Goal: Transaction & Acquisition: Purchase product/service

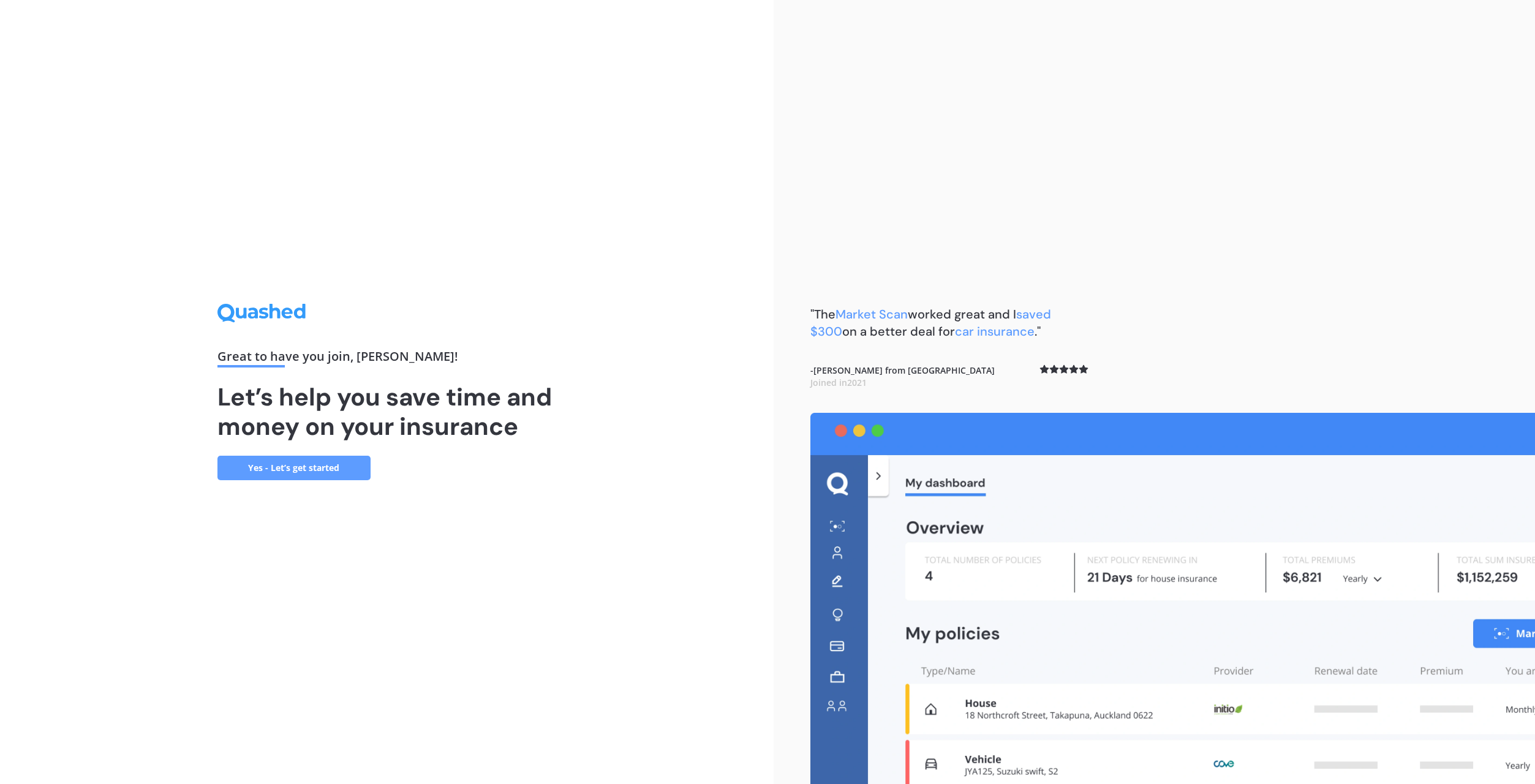
click at [326, 467] on link "Yes - Let’s get started" at bounding box center [294, 467] width 153 height 24
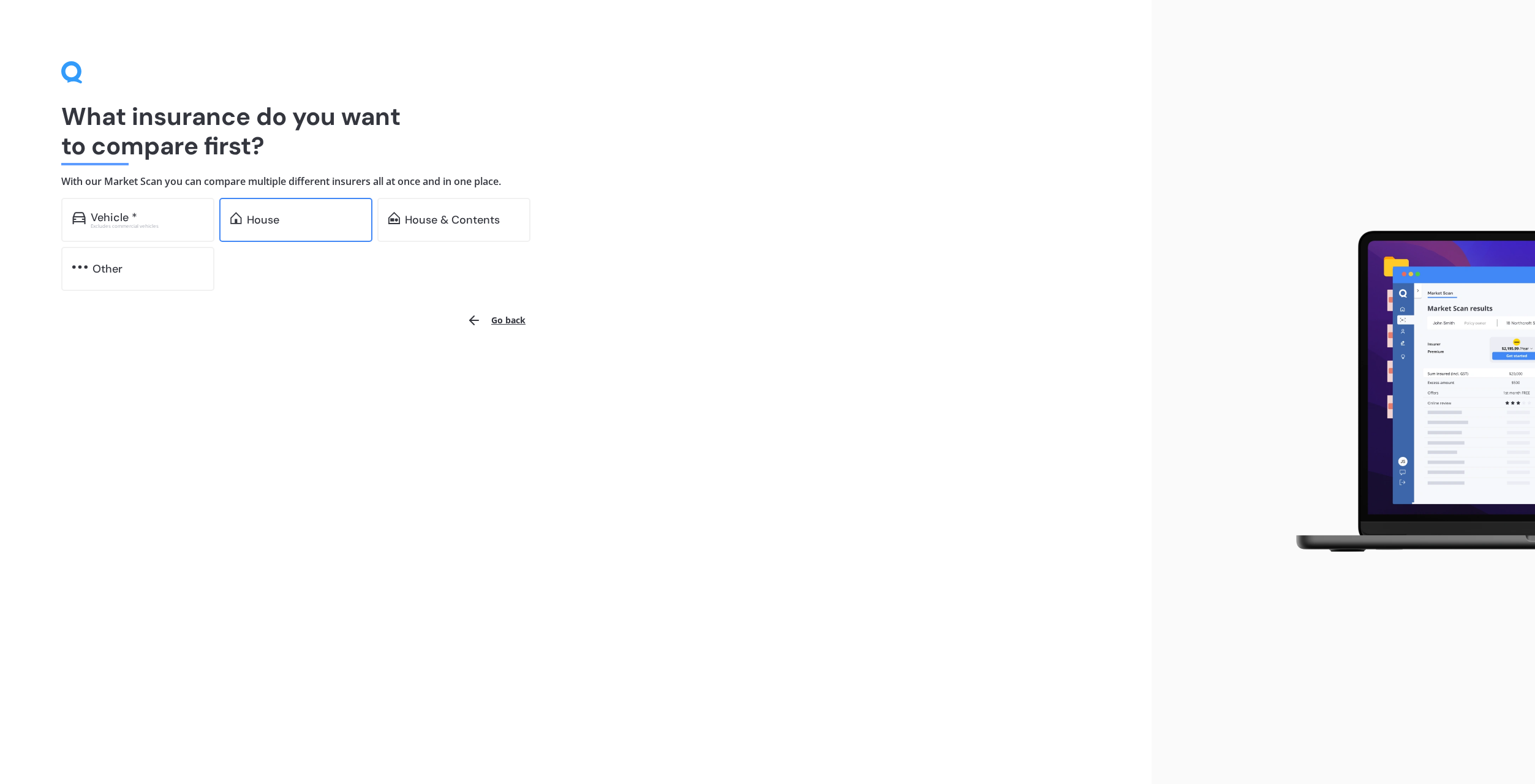
click at [288, 227] on div "House" at bounding box center [296, 220] width 153 height 44
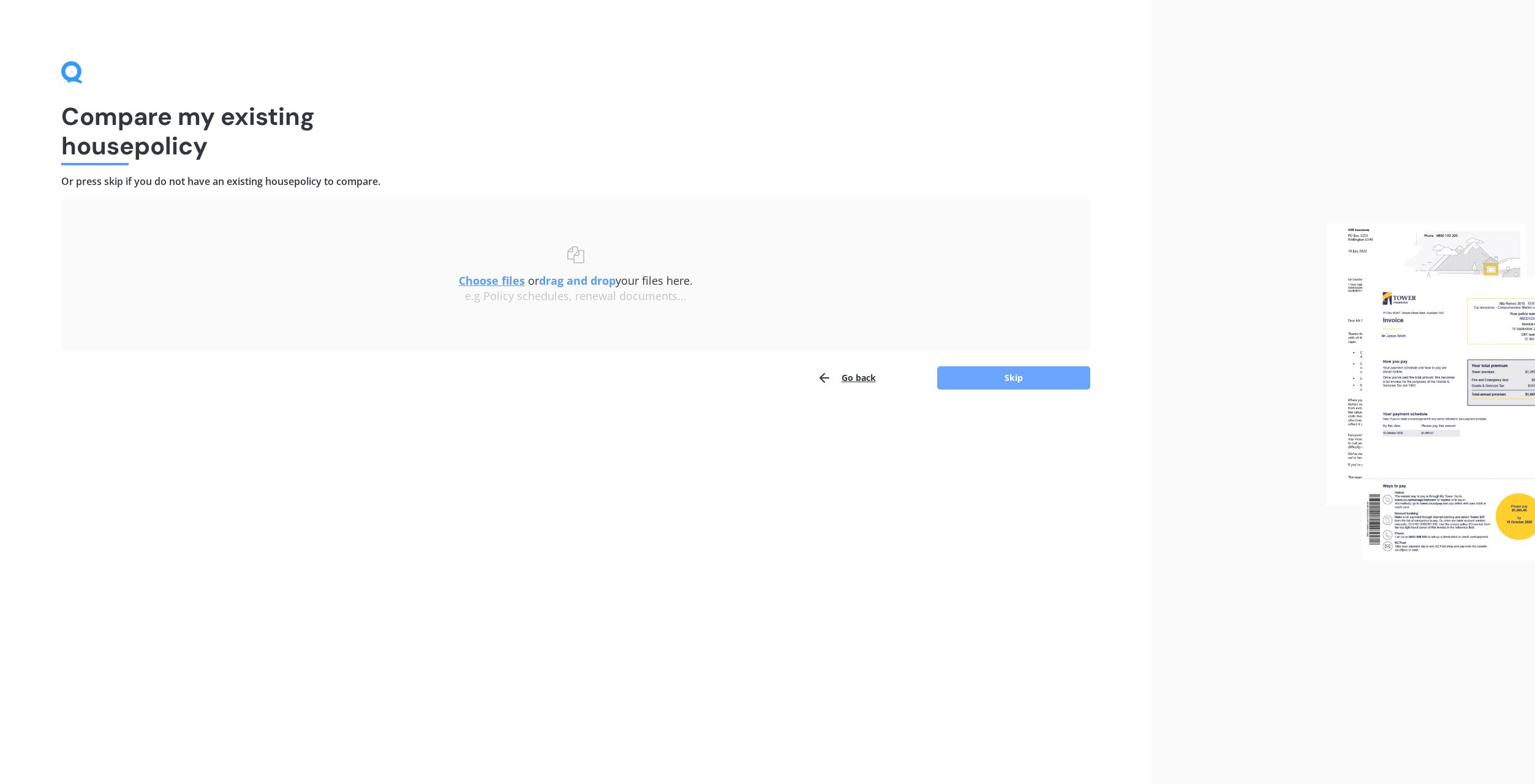
click at [991, 386] on button "Skip" at bounding box center [1014, 378] width 153 height 24
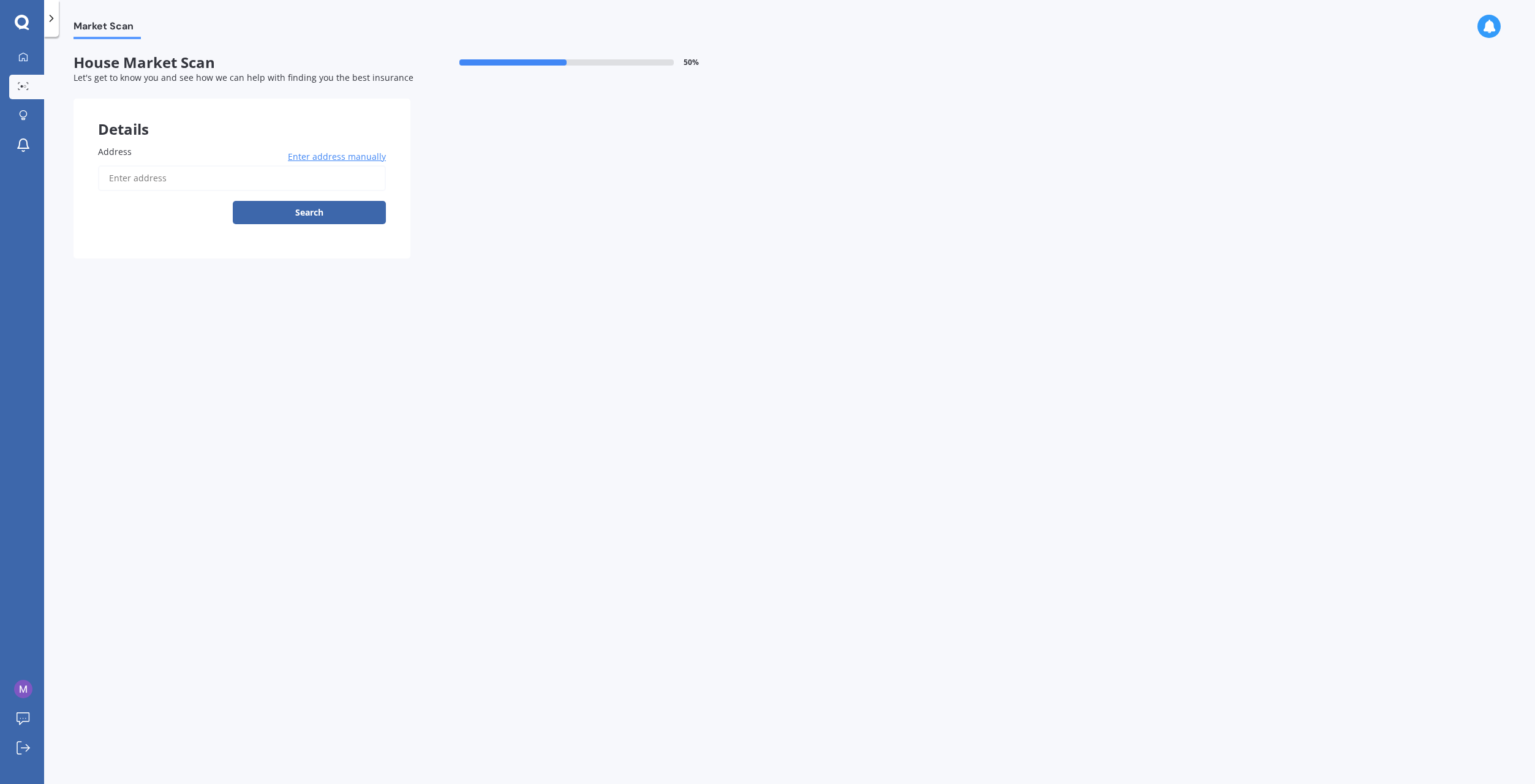
click at [191, 174] on input "Address" at bounding box center [242, 178] width 288 height 26
click at [334, 158] on span "Enter address manually" at bounding box center [337, 157] width 98 height 13
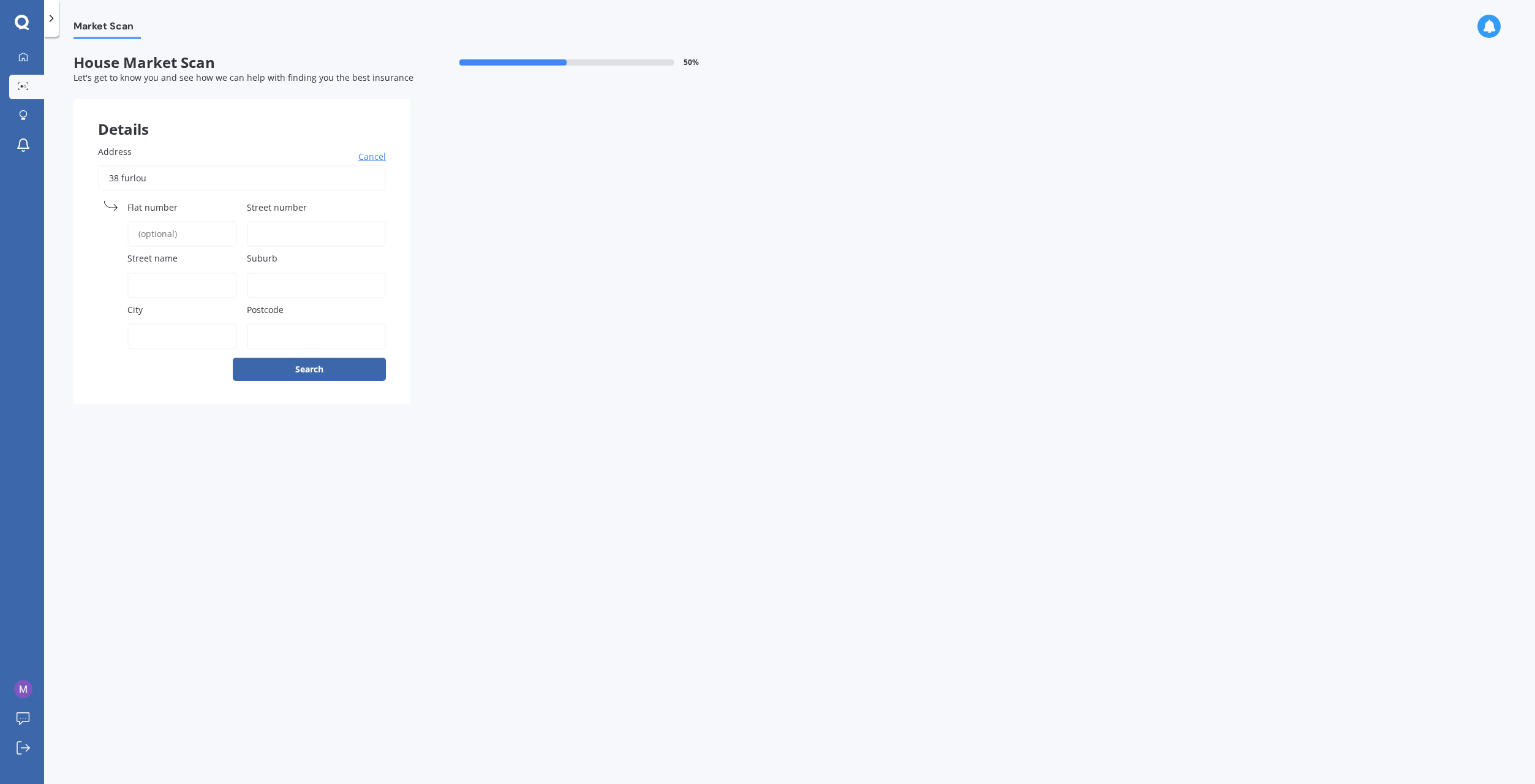
drag, startPoint x: 172, startPoint y: 179, endPoint x: -8, endPoint y: 181, distance: 180.0
click at [0, 181] on html "My Dashboard Market Scan Explore insurance Notifications [PERSON_NAME] Submit f…" at bounding box center [768, 392] width 1535 height 784
type input "="
click at [291, 241] on input "Street number" at bounding box center [316, 233] width 139 height 26
type input "38"
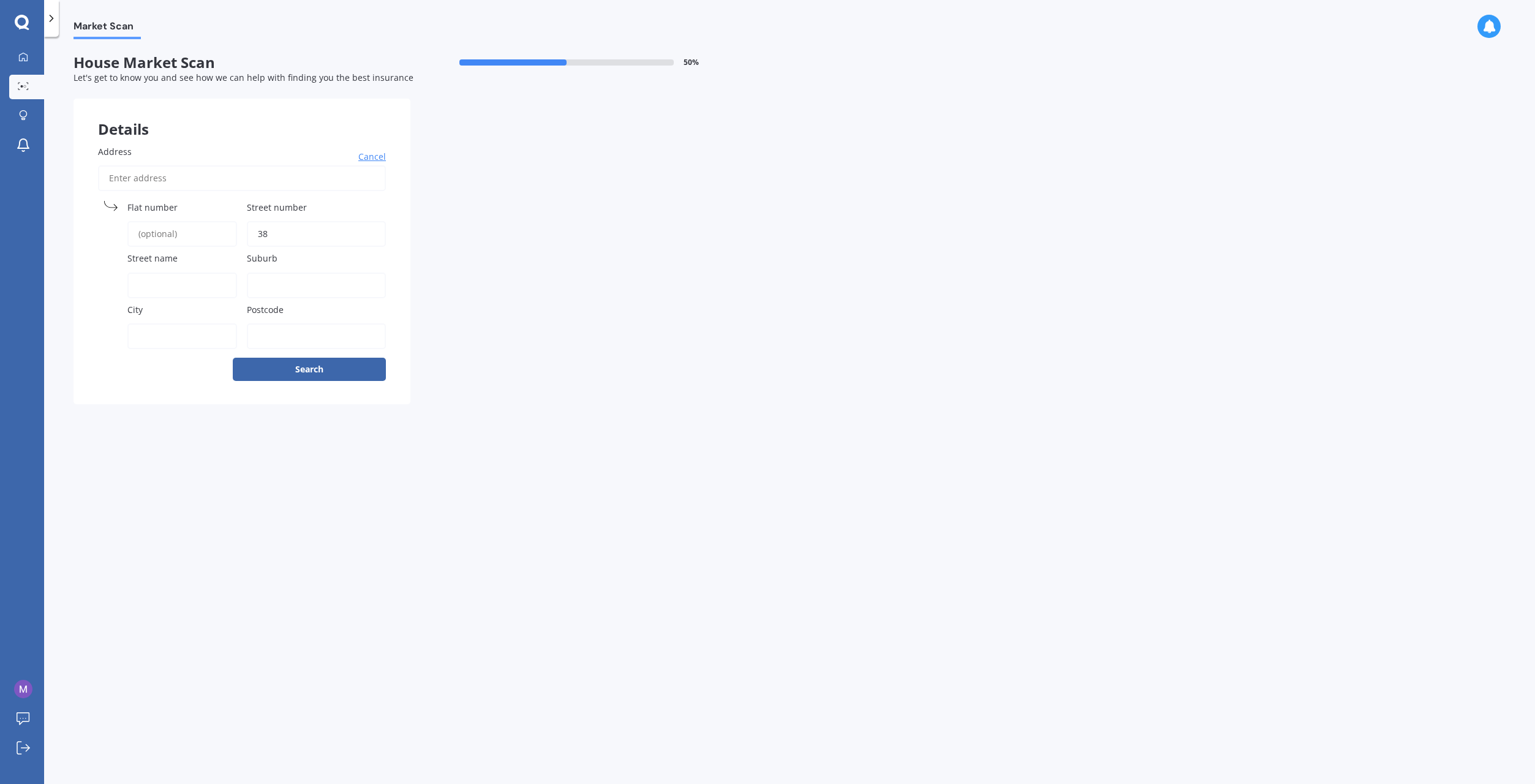
click at [207, 280] on input "Street name" at bounding box center [182, 285] width 110 height 26
type input "[GEOGRAPHIC_DATA]"
type input "P"
type input "Opaheke"
type input "[GEOGRAPHIC_DATA]"
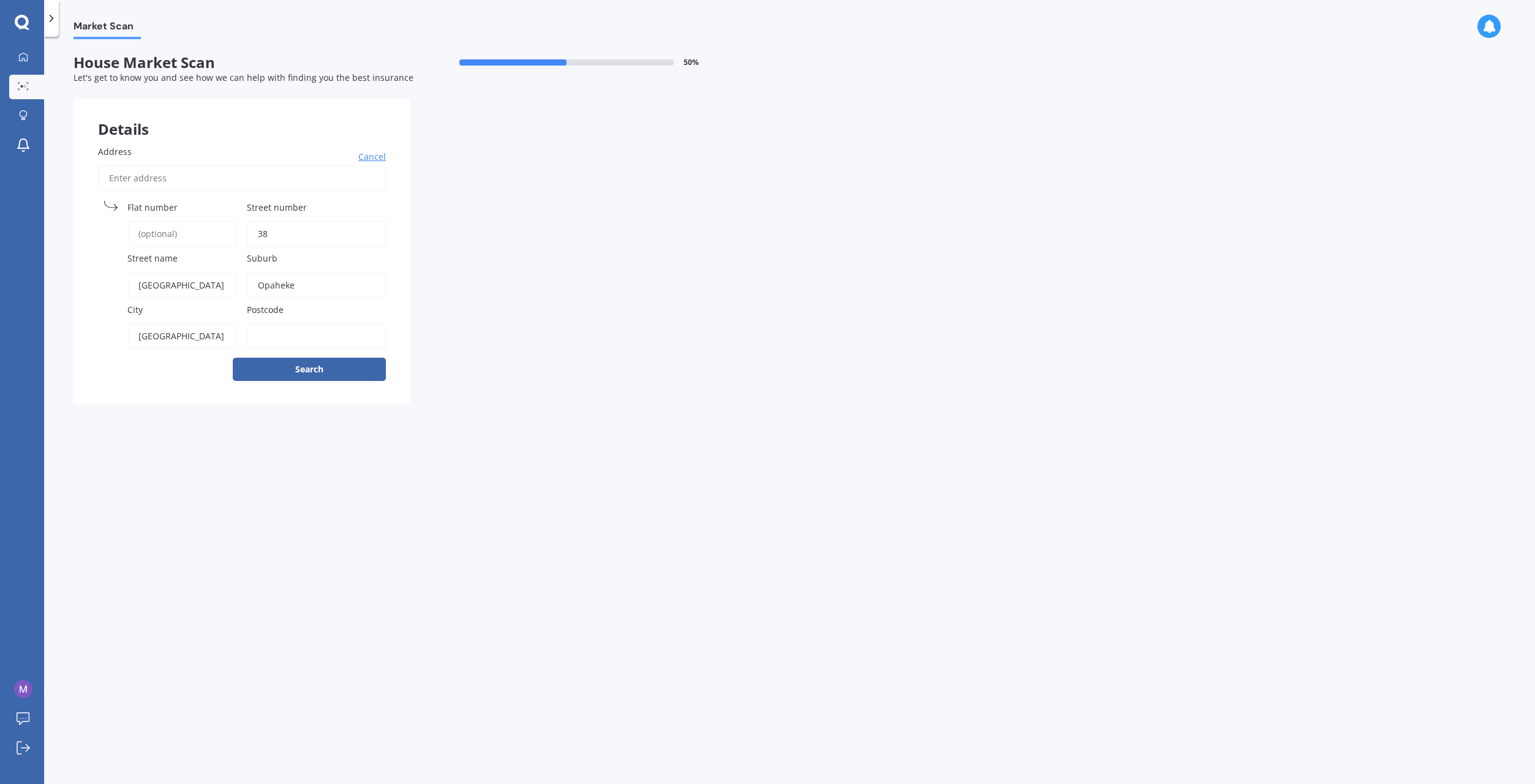
click at [303, 340] on input "Postcode" at bounding box center [316, 336] width 139 height 26
type input "2113"
click at [314, 380] on button "Search" at bounding box center [309, 370] width 153 height 24
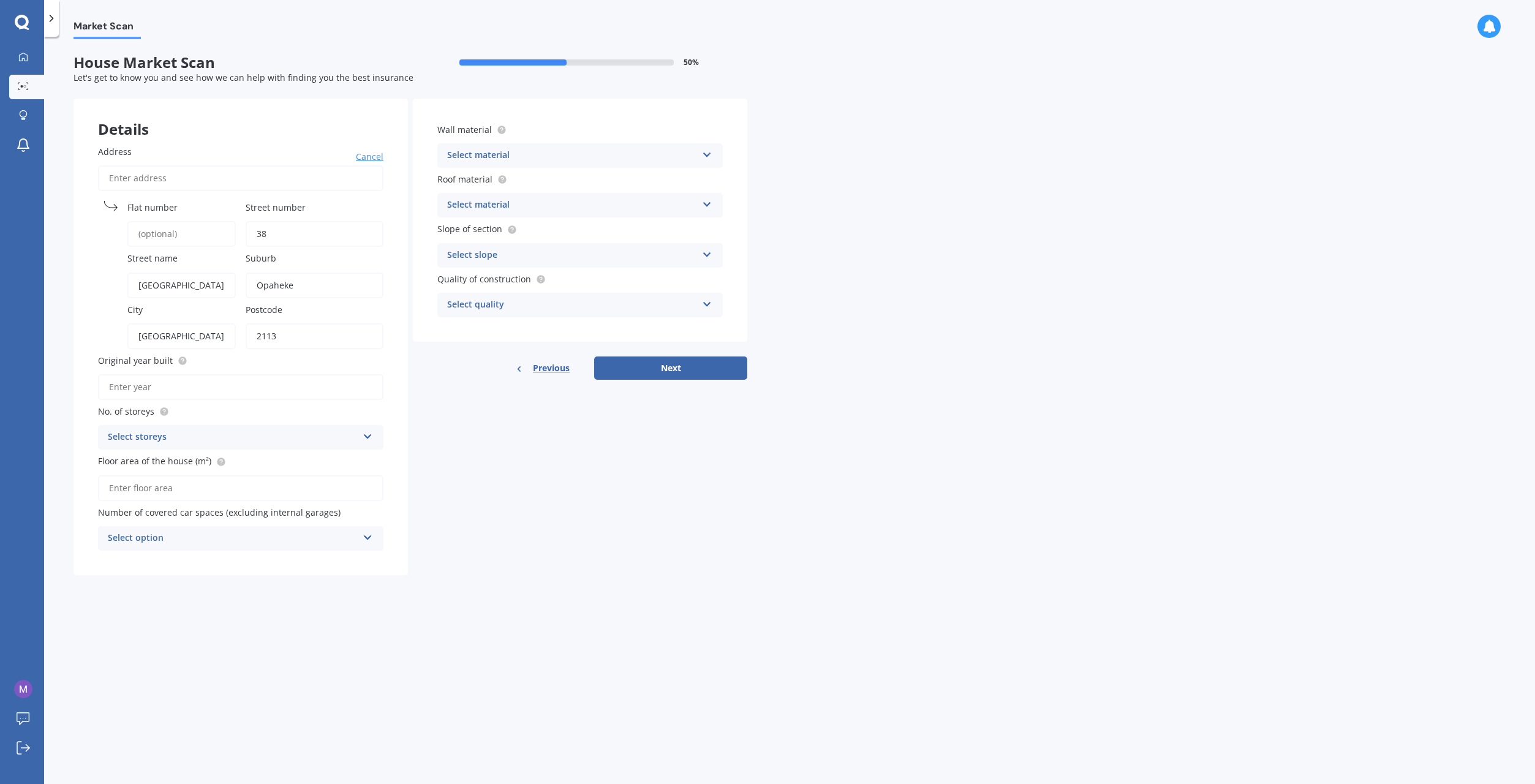
click at [216, 392] on input "Original year built" at bounding box center [241, 386] width 286 height 26
type input "2025"
click at [242, 445] on div "Select storeys" at bounding box center [232, 437] width 250 height 15
click at [228, 466] on div "1" at bounding box center [241, 461] width 284 height 22
click at [232, 486] on input "Floor area of the house (m²)" at bounding box center [241, 487] width 286 height 26
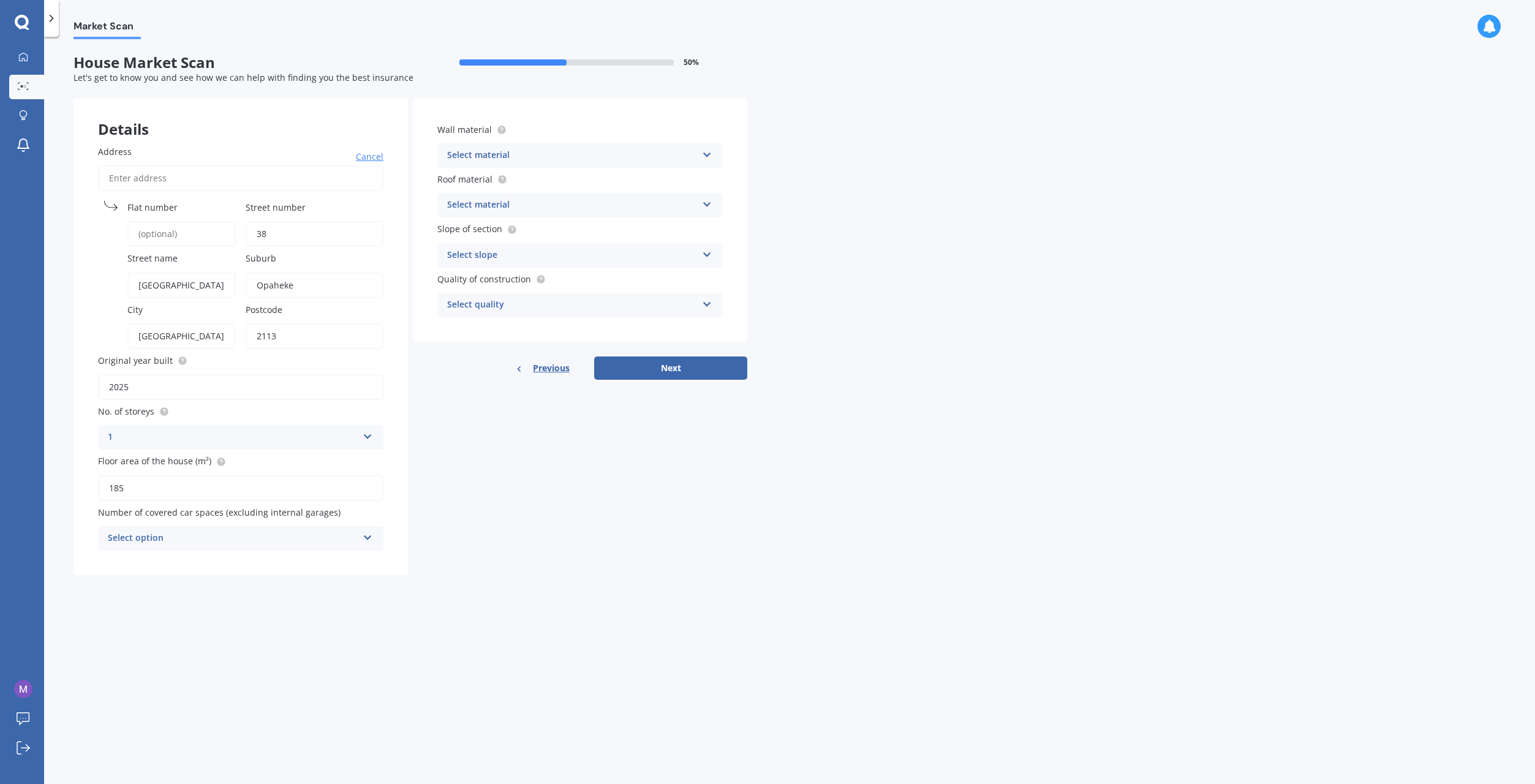
type input "185"
click at [271, 543] on div "Select option" at bounding box center [232, 538] width 250 height 15
click at [252, 560] on div "0" at bounding box center [241, 562] width 284 height 22
click at [533, 157] on div "Select material" at bounding box center [572, 155] width 250 height 15
click at [802, 177] on div "Market Scan House Market Scan 50 % Let's get to know you and see how we can hel…" at bounding box center [790, 412] width 1491 height 747
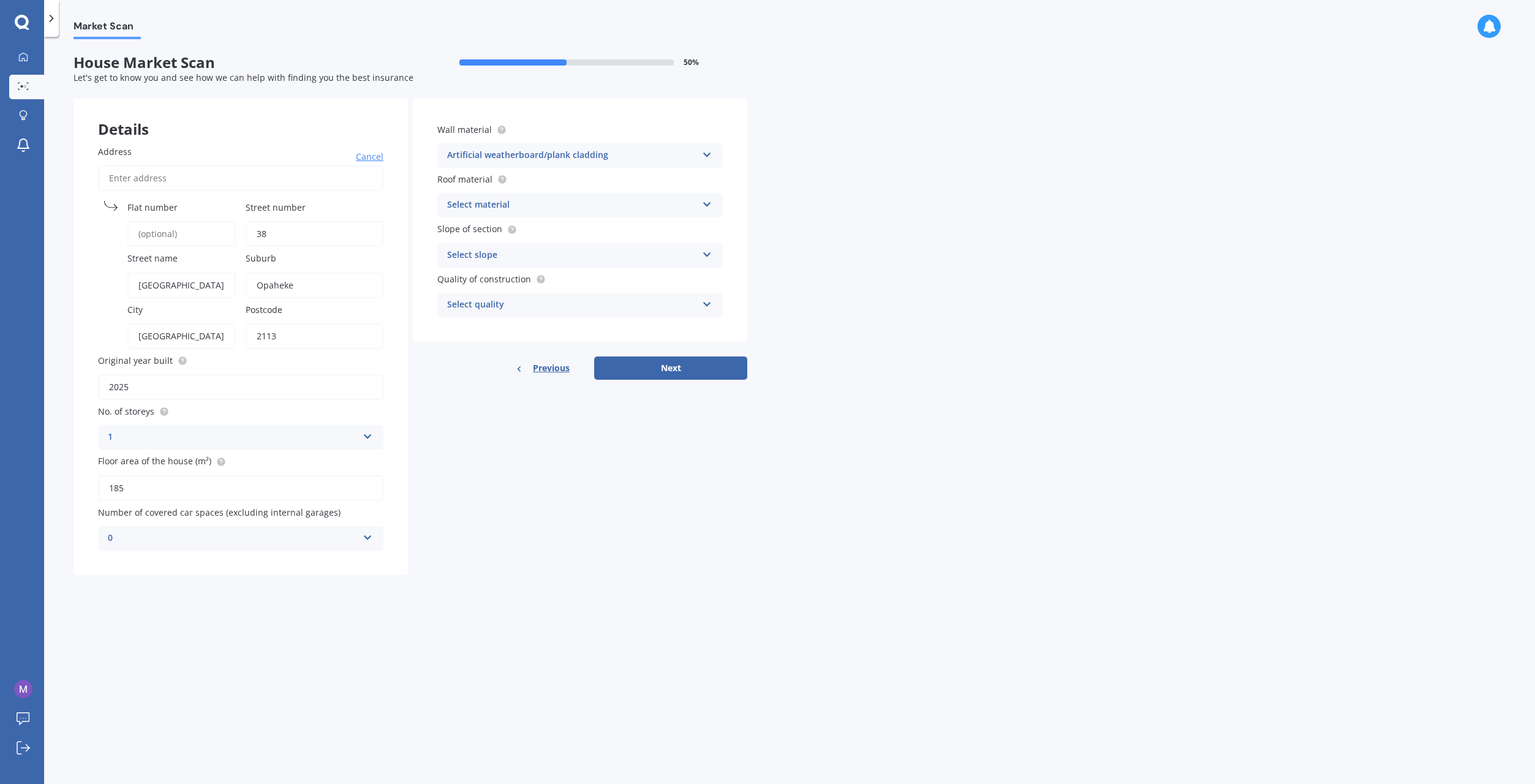
click at [684, 160] on div "Artificial weatherboard/plank cladding" at bounding box center [572, 155] width 250 height 15
click at [563, 337] on span "Weatherboard/plank cladding" at bounding box center [510, 332] width 125 height 12
click at [537, 152] on div "Weatherboard/plank cladding" at bounding box center [572, 155] width 250 height 15
click at [547, 331] on span "Weatherboard/plank cladding" at bounding box center [510, 332] width 125 height 12
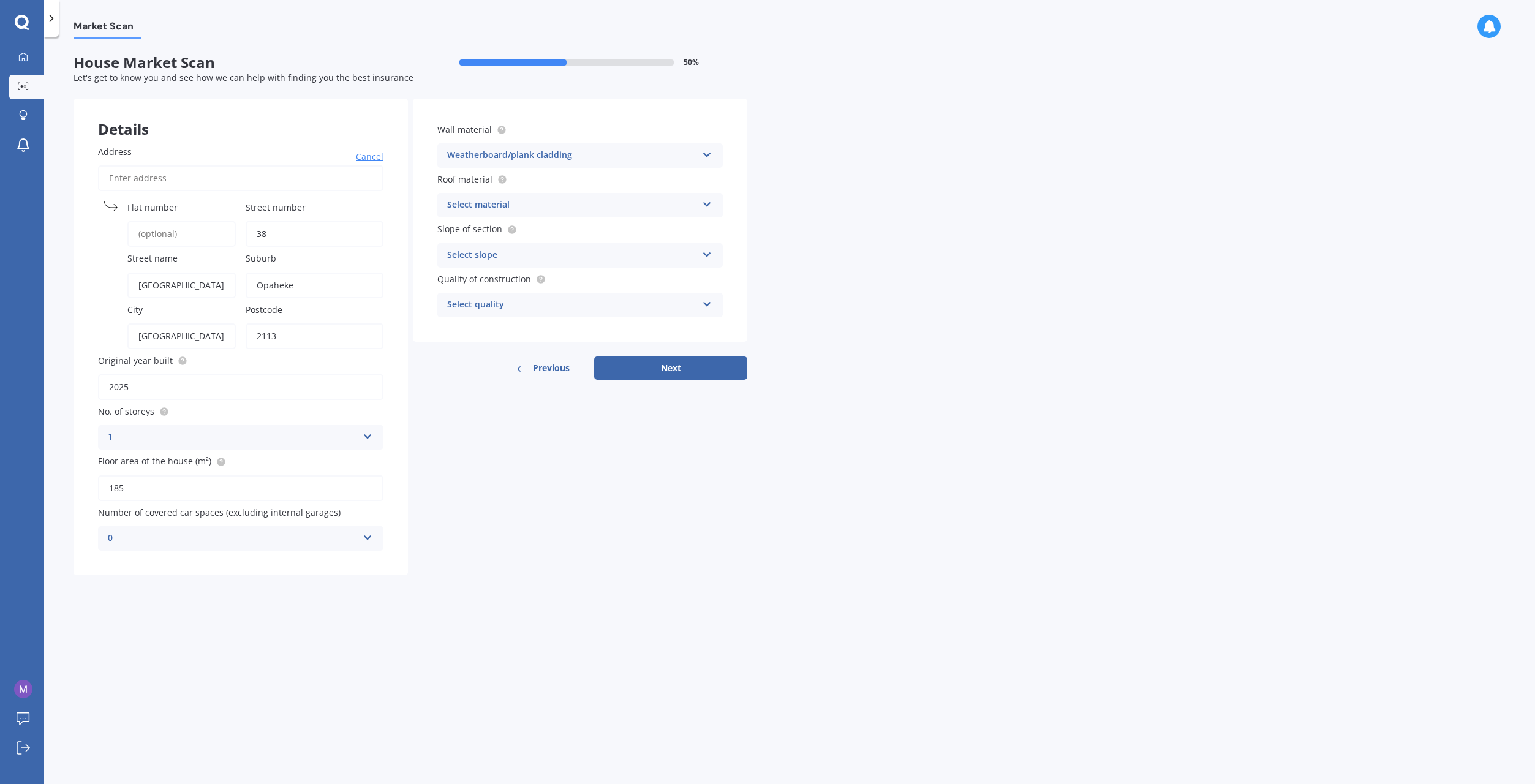
click at [563, 208] on div "Select material" at bounding box center [572, 205] width 250 height 15
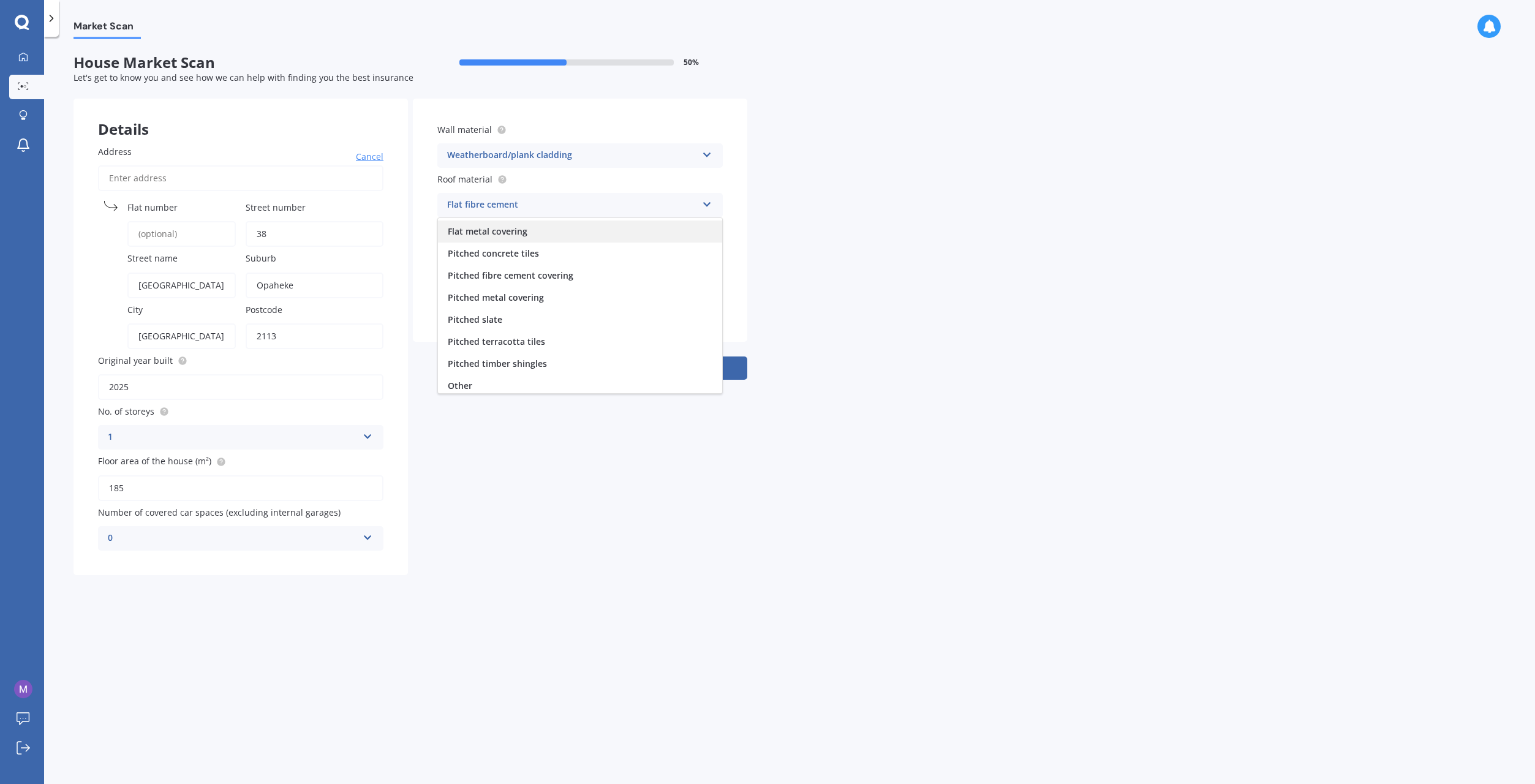
scroll to position [46, 0]
click at [568, 289] on div "Pitched metal covering" at bounding box center [580, 294] width 284 height 22
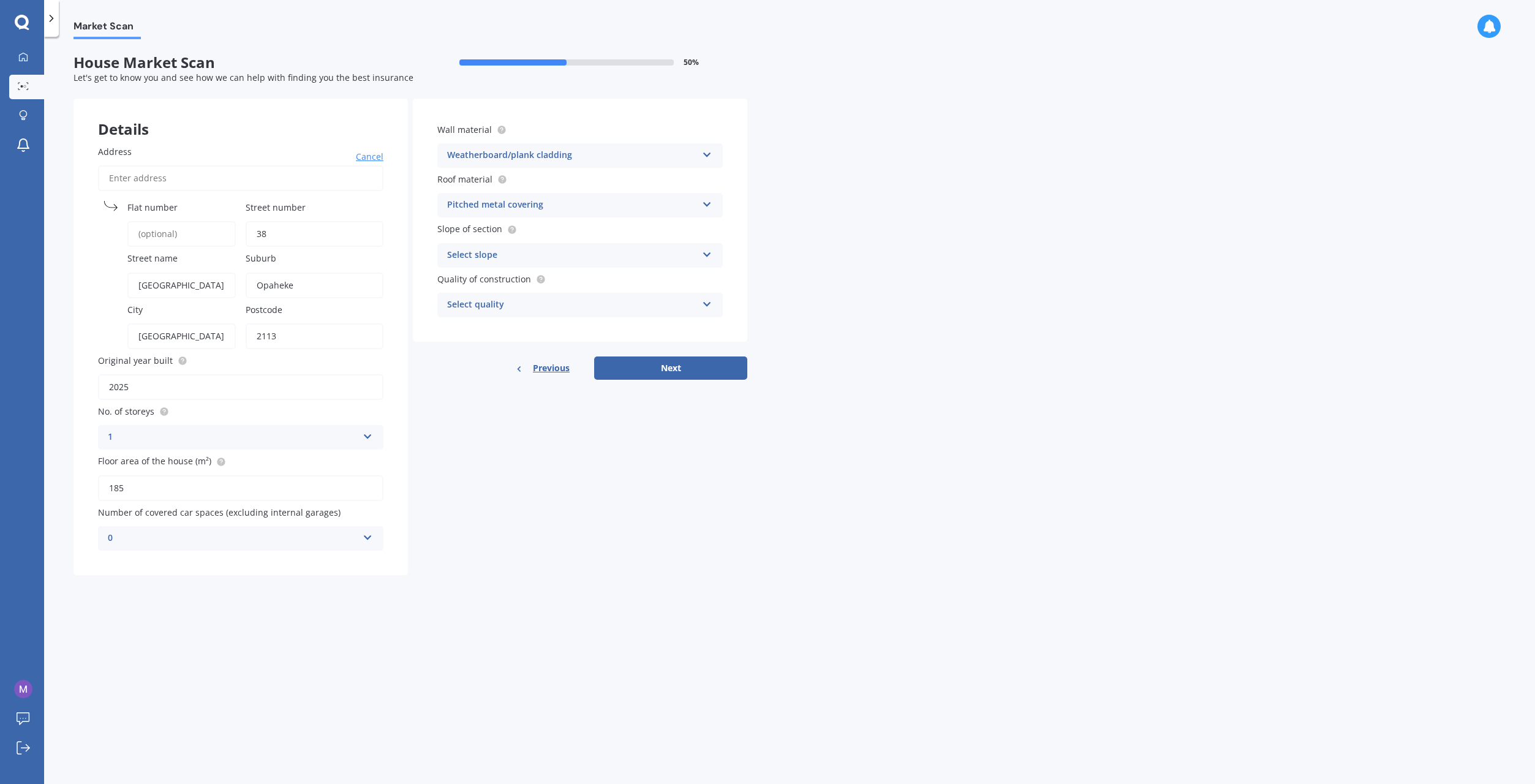
click at [577, 259] on div "Select slope" at bounding box center [572, 255] width 250 height 15
click at [567, 283] on span "Flat or gentle slope (up to about 5°)" at bounding box center [522, 279] width 150 height 12
click at [565, 303] on div "Select quality" at bounding box center [572, 305] width 250 height 15
click at [535, 350] on div "High" at bounding box center [580, 351] width 284 height 22
click at [670, 372] on button "Next" at bounding box center [671, 368] width 153 height 24
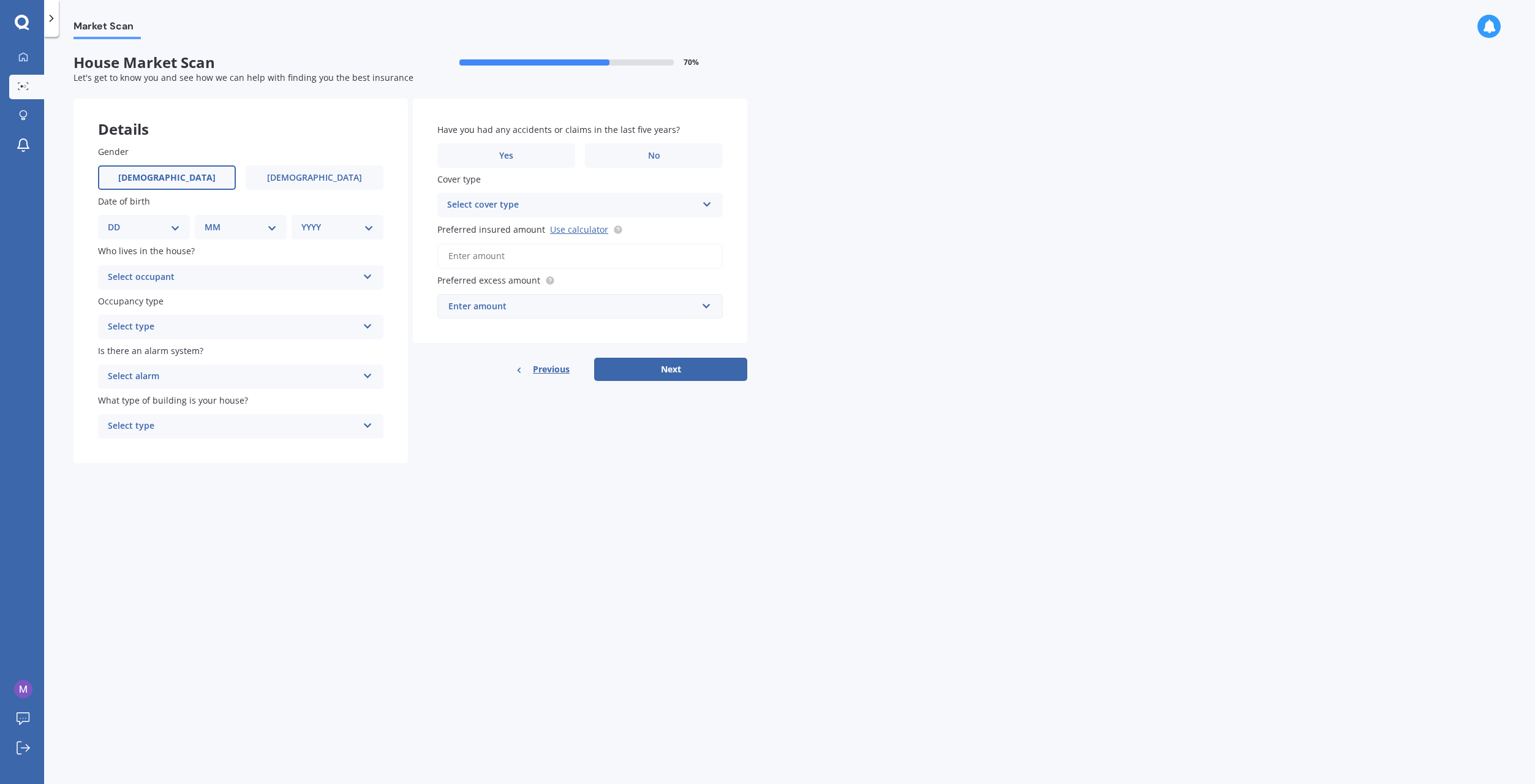
click at [198, 184] on label "Male" at bounding box center [166, 177] width 138 height 24
click at [0, 0] on input "Male" at bounding box center [0, 0] width 0 height 0
click at [167, 231] on select "DD 01 02 03 04 05 06 07 08 09 10 11 12 13 14 15 16 17 18 19 20 21 22 23 24 25 2…" at bounding box center [144, 227] width 72 height 13
select select "13"
click at [118, 220] on select "DD 01 02 03 04 05 06 07 08 09 10 11 12 13 14 15 16 17 18 19 20 21 22 23 24 25 2…" at bounding box center [144, 227] width 72 height 13
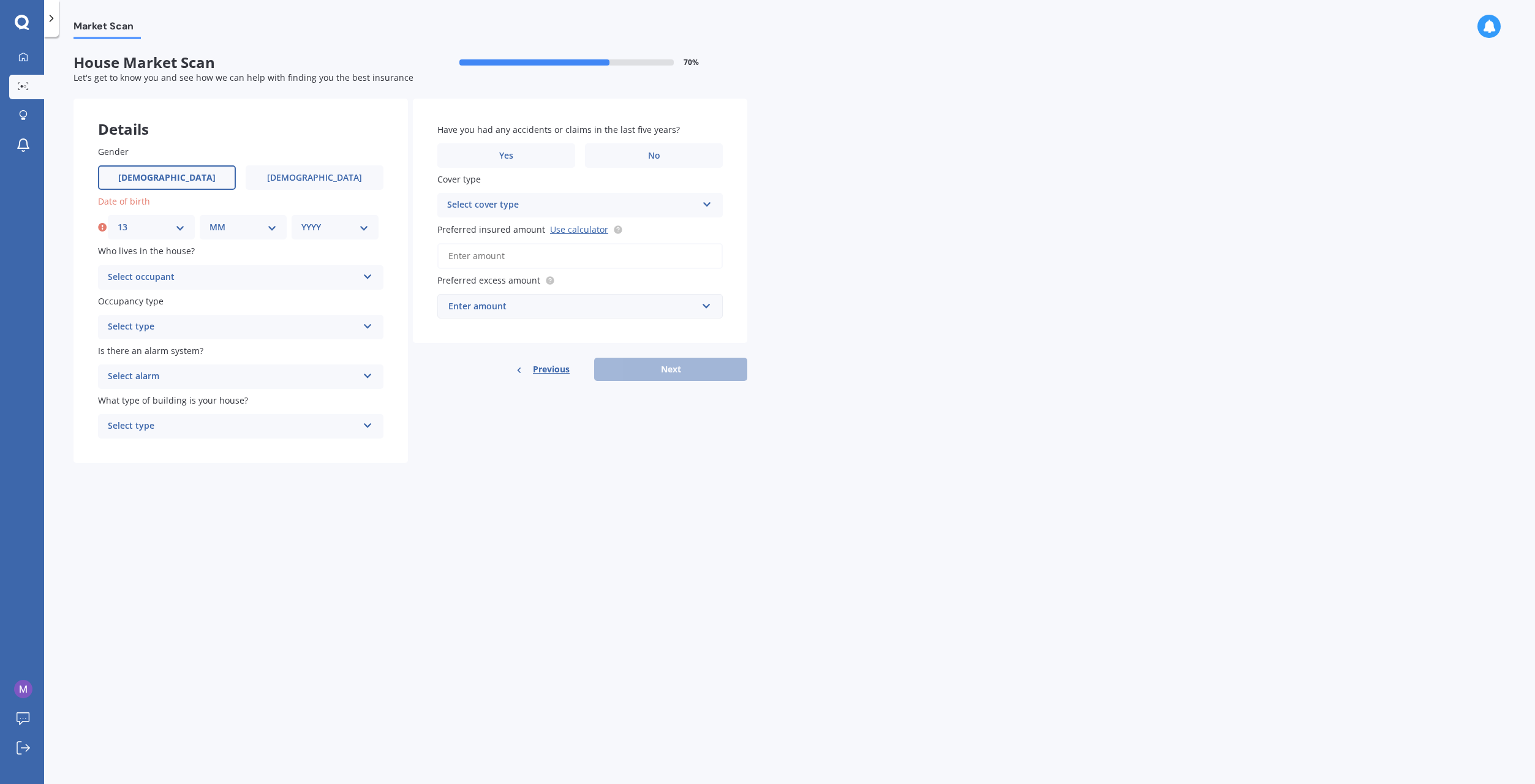
click at [241, 233] on select "MM 01 02 03 04 05 06 07 08 09 10 11 12" at bounding box center [242, 227] width 67 height 13
select select "10"
click at [209, 220] on select "MM 01 02 03 04 05 06 07 08 09 10 11 12" at bounding box center [242, 227] width 67 height 13
click at [340, 229] on select "YYYY 2009 2008 2007 2006 2005 2004 2003 2002 2001 2000 1999 1998 1997 1996 1995…" at bounding box center [334, 227] width 67 height 13
select select "1991"
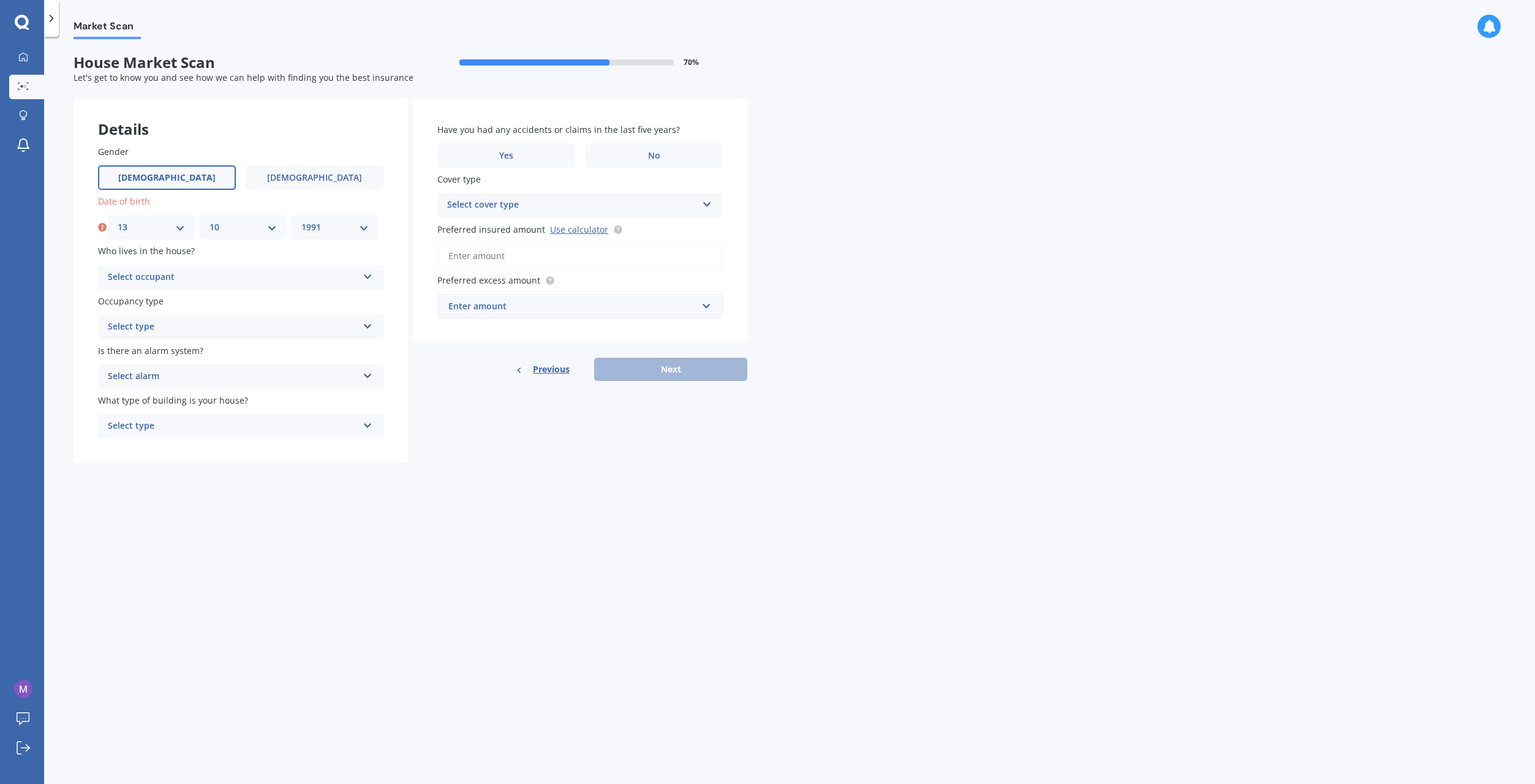
click at [301, 220] on select "YYYY 2009 2008 2007 2006 2005 2004 2003 2002 2001 2000 1999 1998 1997 1996 1995…" at bounding box center [334, 227] width 67 height 13
click at [217, 275] on div "Select occupant" at bounding box center [232, 278] width 250 height 15
click at [195, 305] on div "Owner" at bounding box center [241, 301] width 284 height 22
click at [192, 329] on div "Select type" at bounding box center [232, 327] width 250 height 15
click at [180, 355] on div "Permanent" at bounding box center [241, 351] width 284 height 22
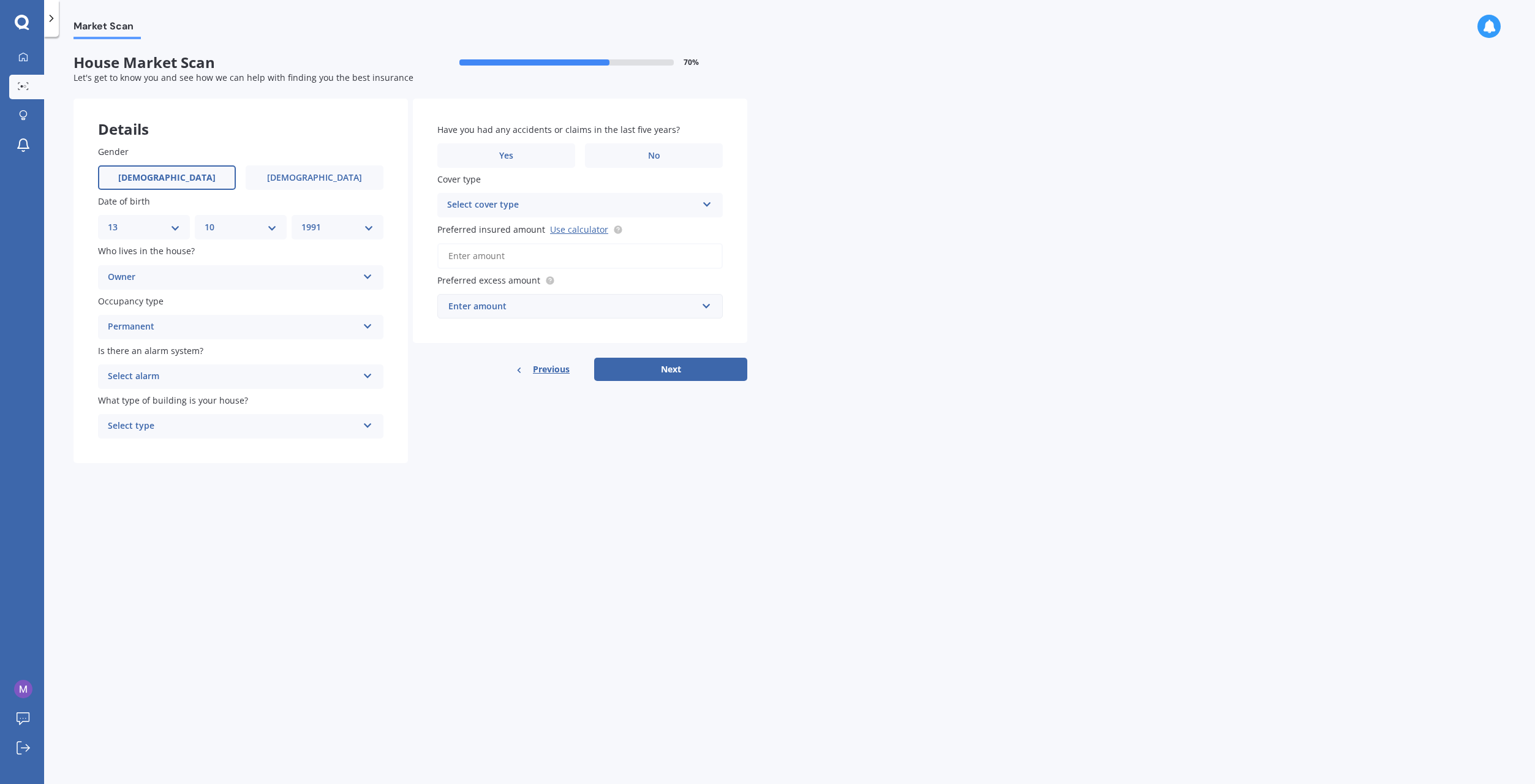
click at [175, 372] on div "Select alarm" at bounding box center [232, 376] width 250 height 15
click at [178, 406] on div "Yes, monitored" at bounding box center [241, 400] width 284 height 22
click at [177, 423] on div "Select type" at bounding box center [232, 426] width 250 height 15
click at [178, 451] on div "Freestanding" at bounding box center [241, 450] width 284 height 22
click at [630, 155] on label "No" at bounding box center [653, 155] width 138 height 24
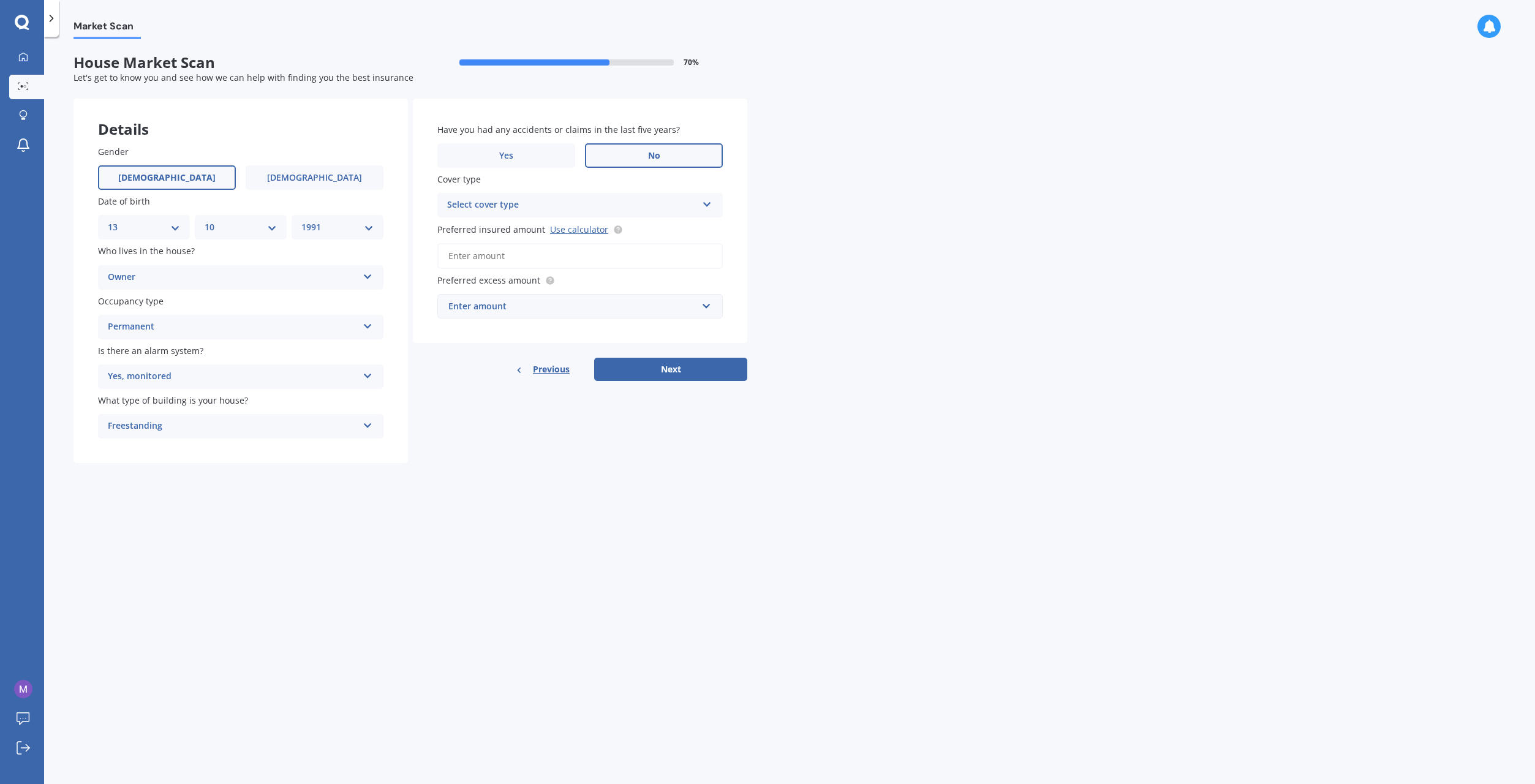
click at [0, 0] on input "No" at bounding box center [0, 0] width 0 height 0
click at [594, 203] on div "Select cover type" at bounding box center [572, 205] width 250 height 15
click at [569, 230] on div "High" at bounding box center [580, 229] width 284 height 22
click at [566, 230] on link "Use calculator" at bounding box center [579, 230] width 58 height 12
click at [648, 202] on div "High" at bounding box center [572, 205] width 250 height 15
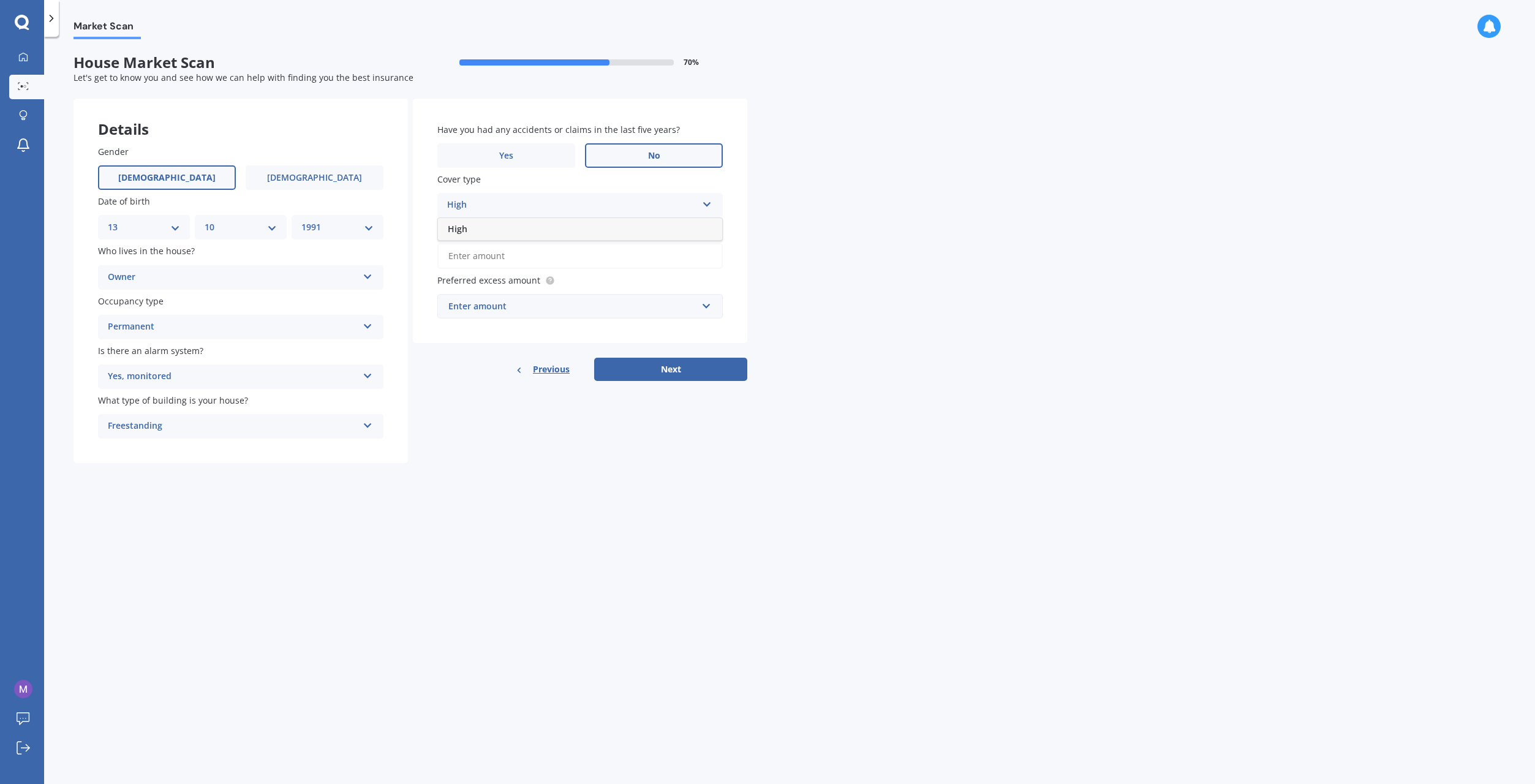
click at [648, 202] on div "High" at bounding box center [572, 205] width 250 height 15
click at [589, 258] on input "Preferred insured amount Use calculator" at bounding box center [580, 255] width 286 height 26
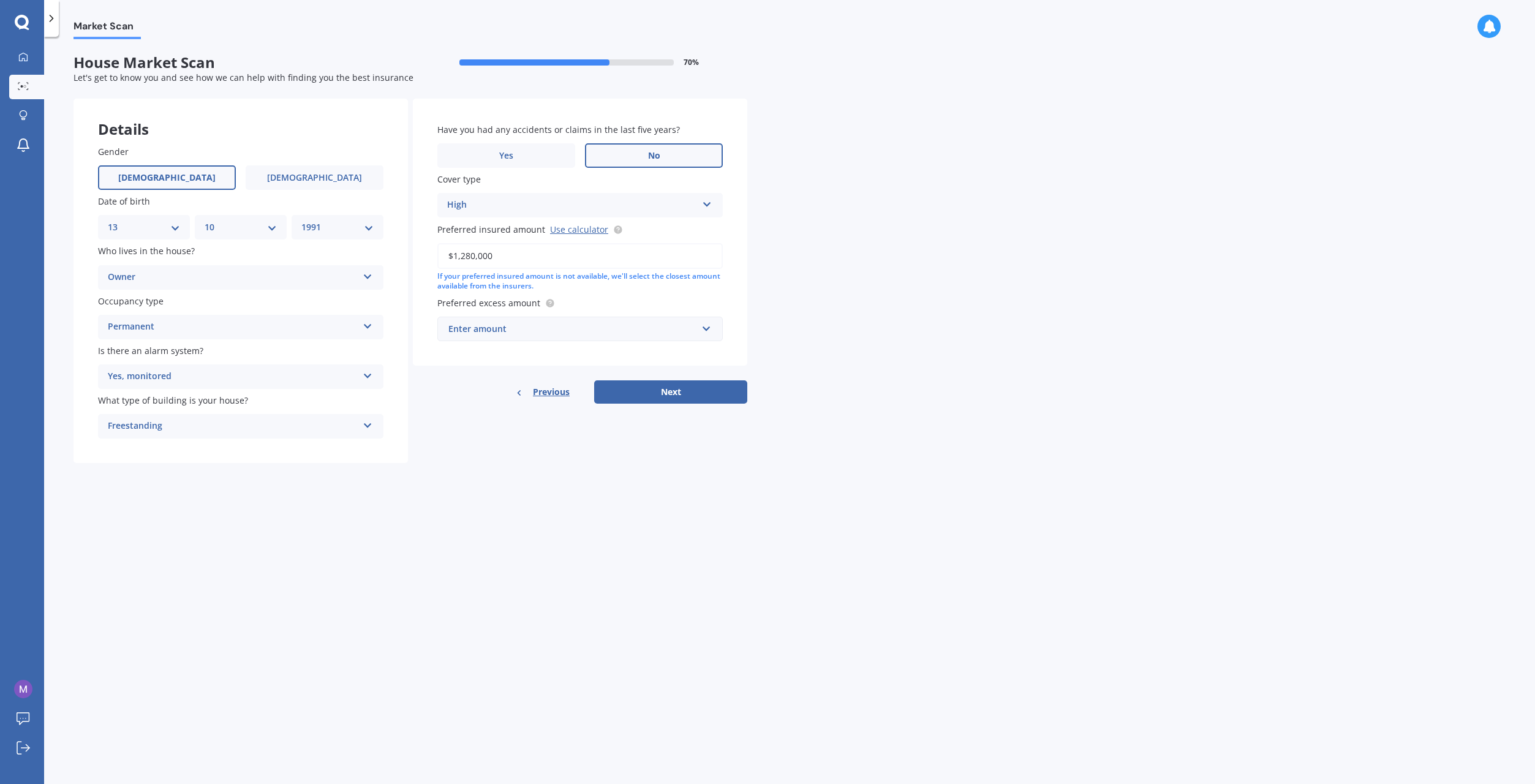
type input "$1,280,000"
click at [605, 334] on div "Enter amount" at bounding box center [573, 328] width 249 height 13
click at [507, 400] on div "$500" at bounding box center [580, 397] width 284 height 23
click at [680, 393] on button "Next" at bounding box center [671, 392] width 153 height 24
select select "13"
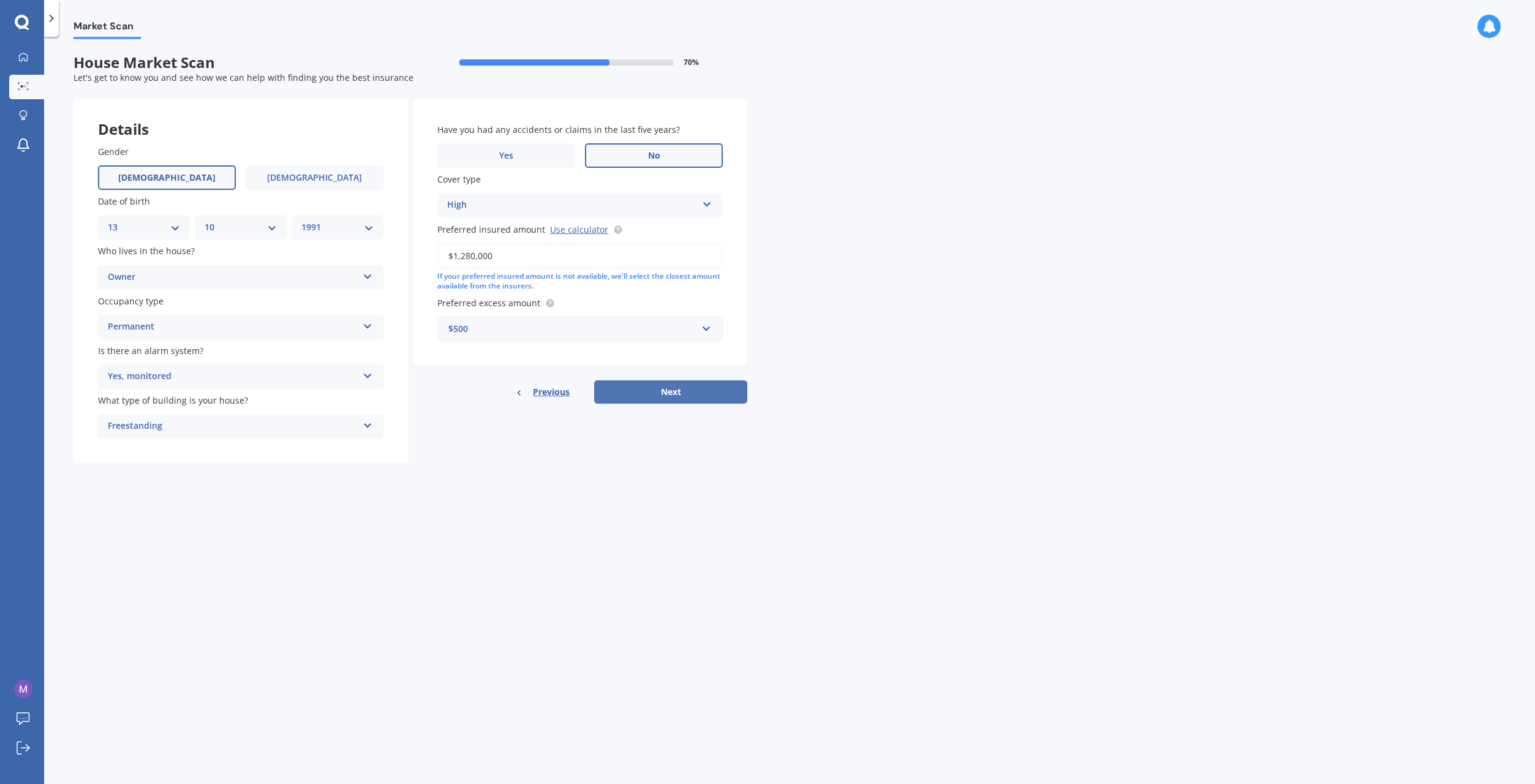
select select "10"
select select "1991"
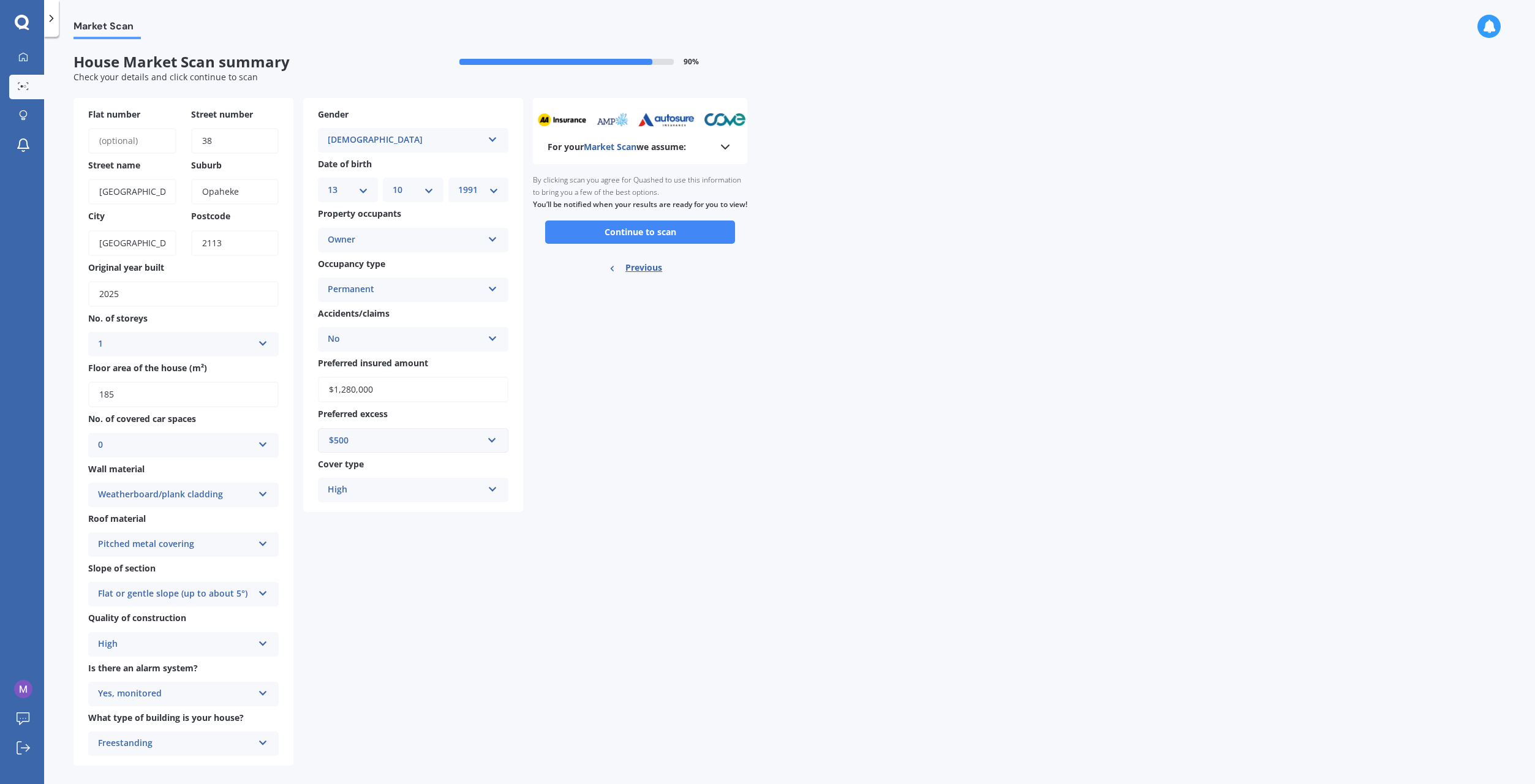
scroll to position [0, 0]
click at [622, 236] on button "Continue to scan" at bounding box center [640, 233] width 190 height 24
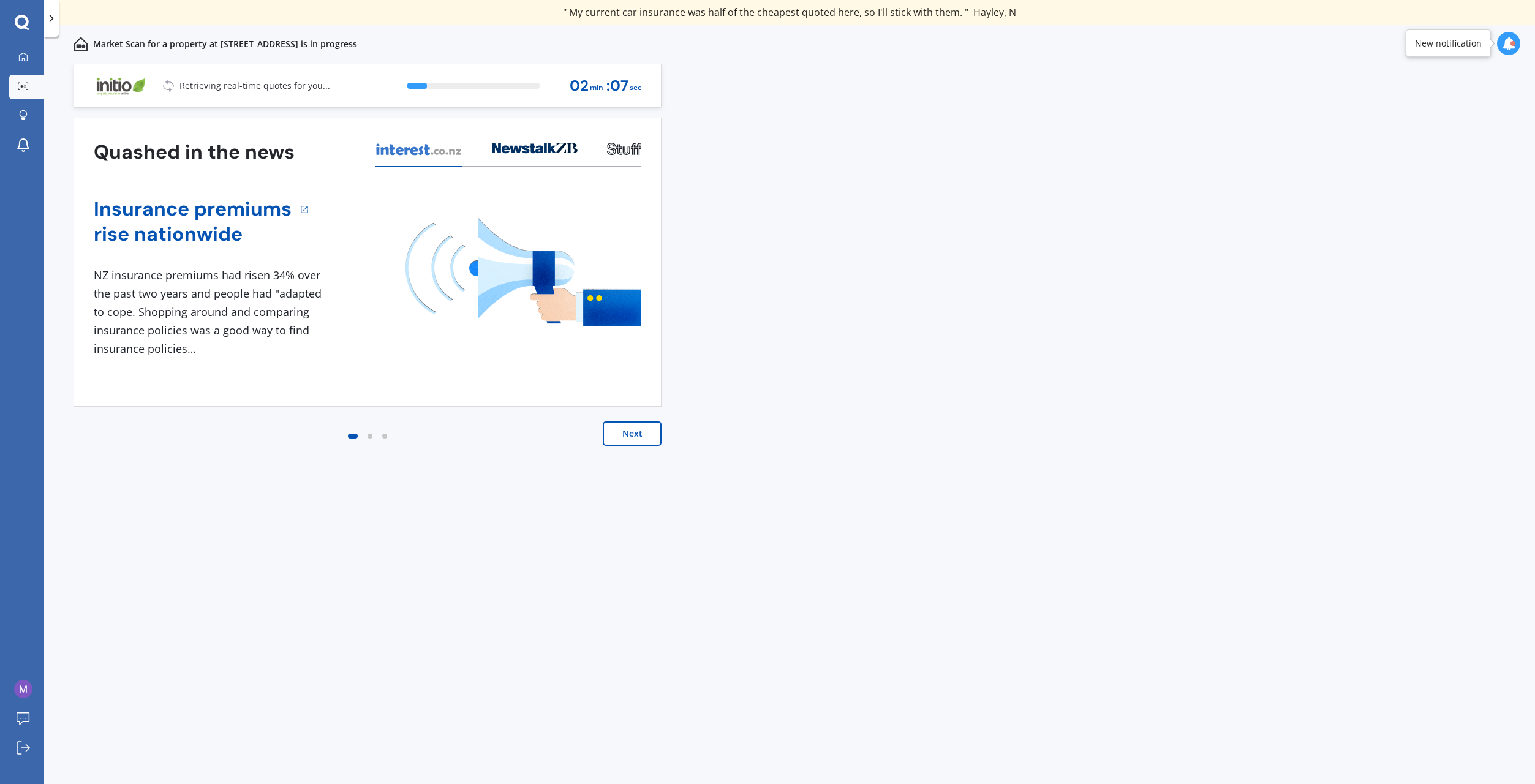
click at [646, 438] on button "Next" at bounding box center [632, 433] width 59 height 24
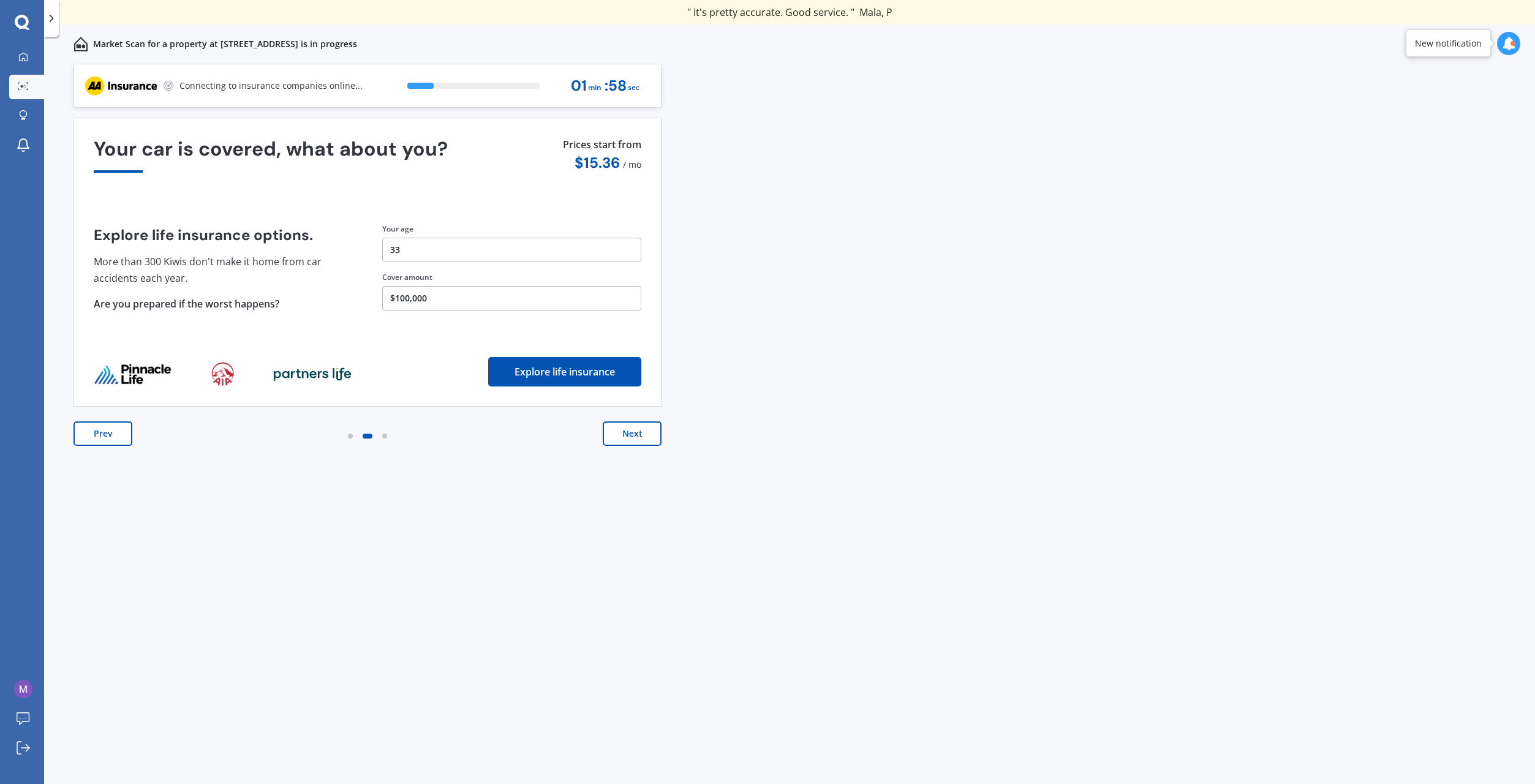
click at [646, 444] on button "Next" at bounding box center [632, 433] width 59 height 24
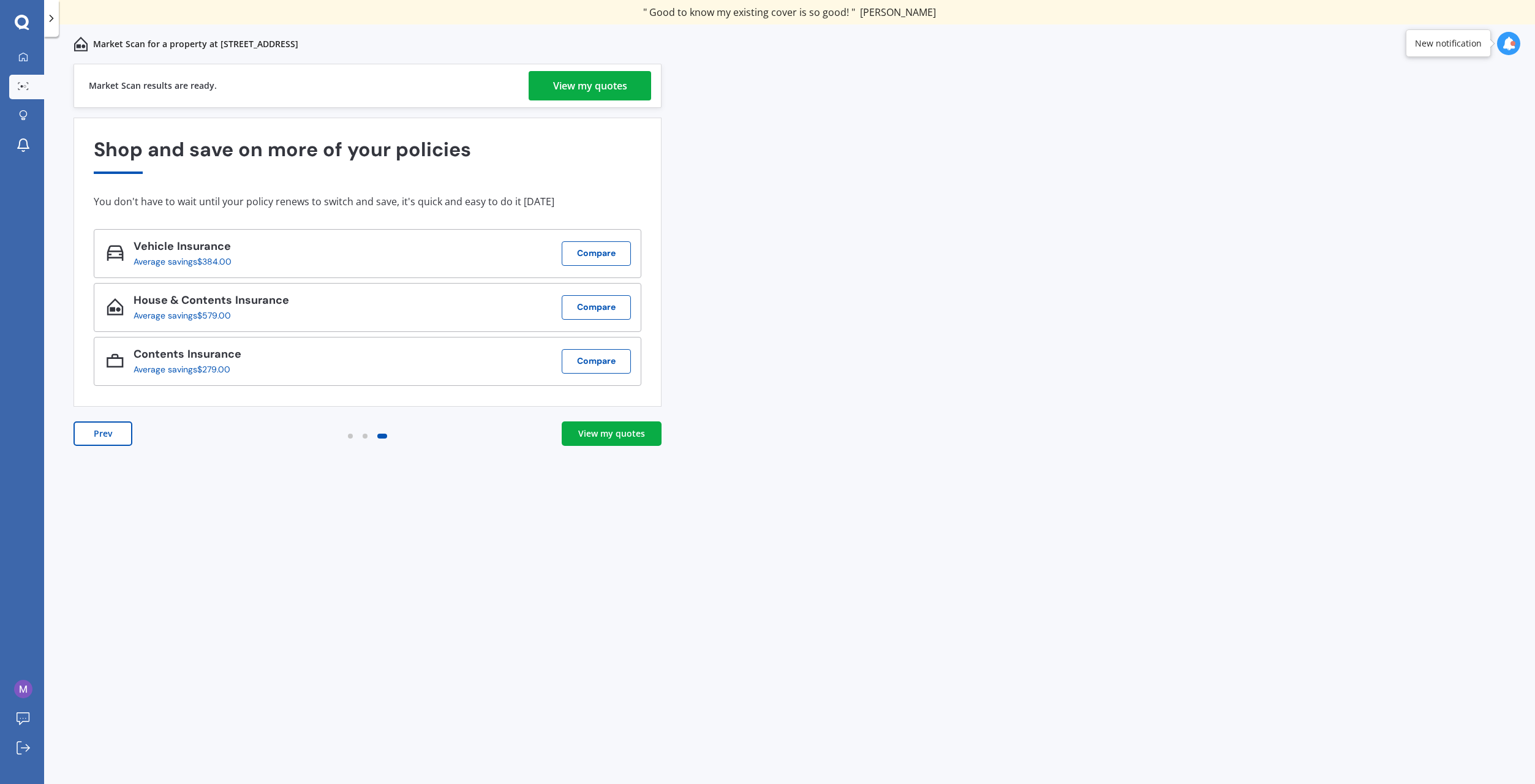
click at [591, 93] on div "View my quotes" at bounding box center [590, 85] width 74 height 29
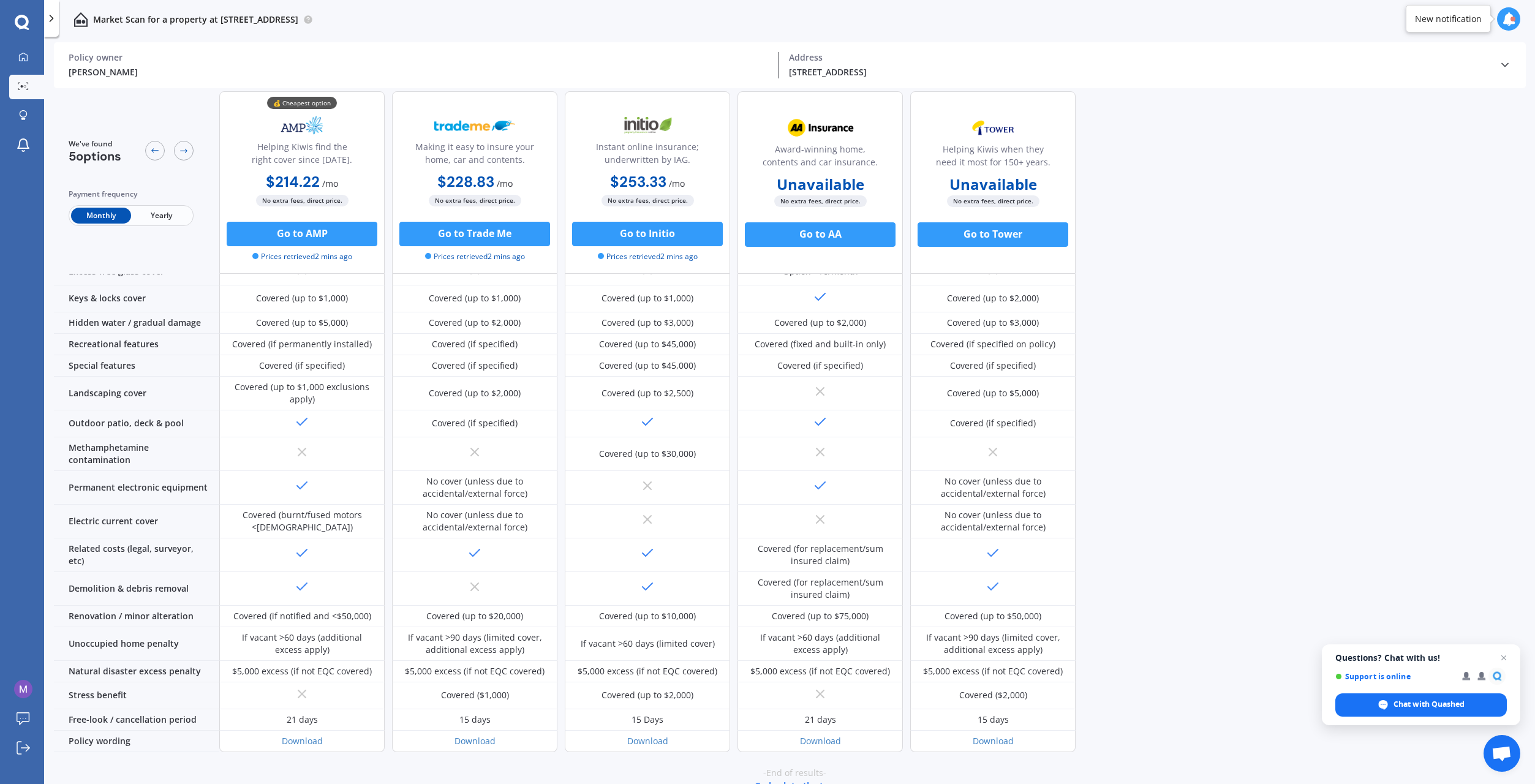
scroll to position [244, 0]
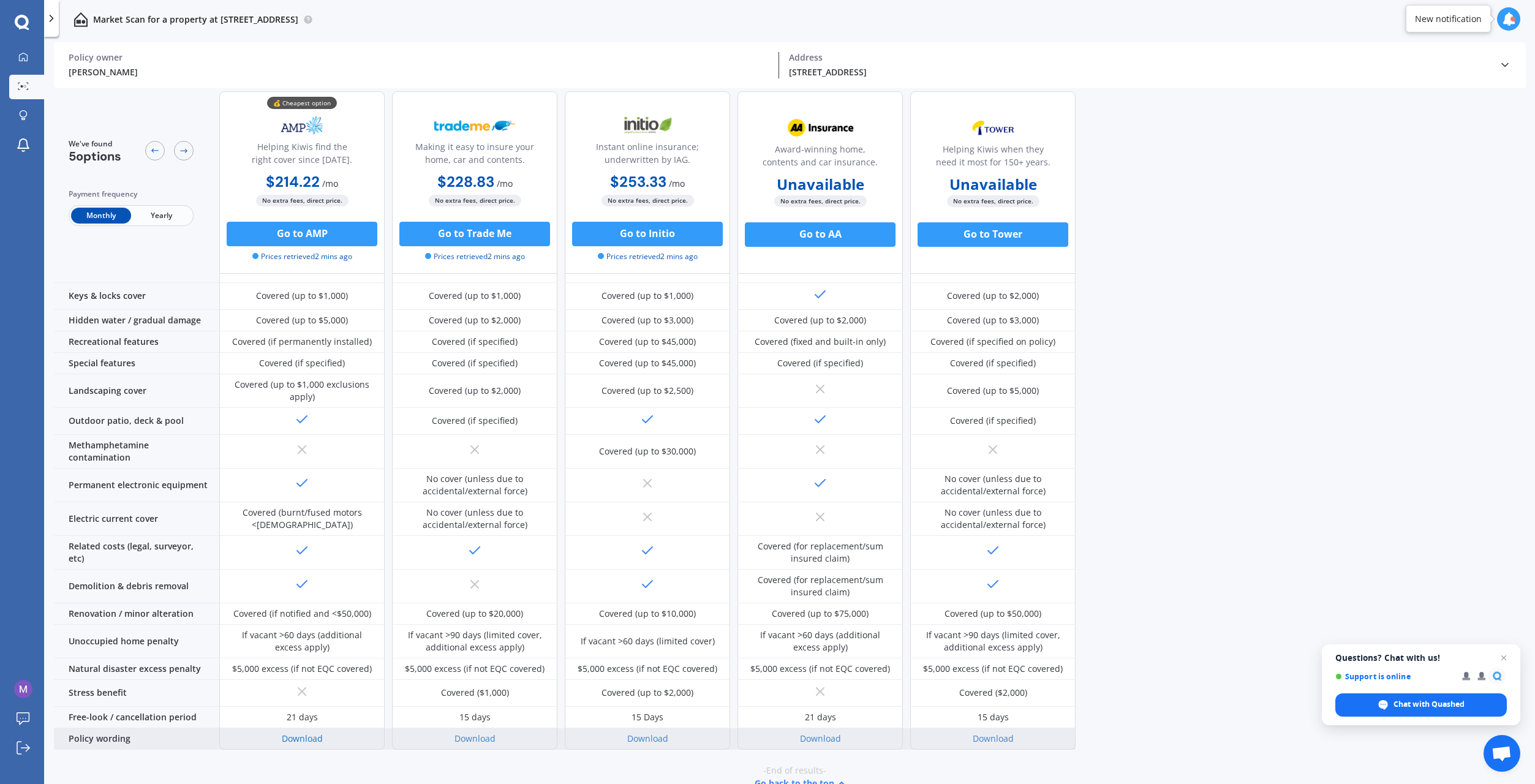
click at [309, 732] on link "Download" at bounding box center [303, 738] width 41 height 12
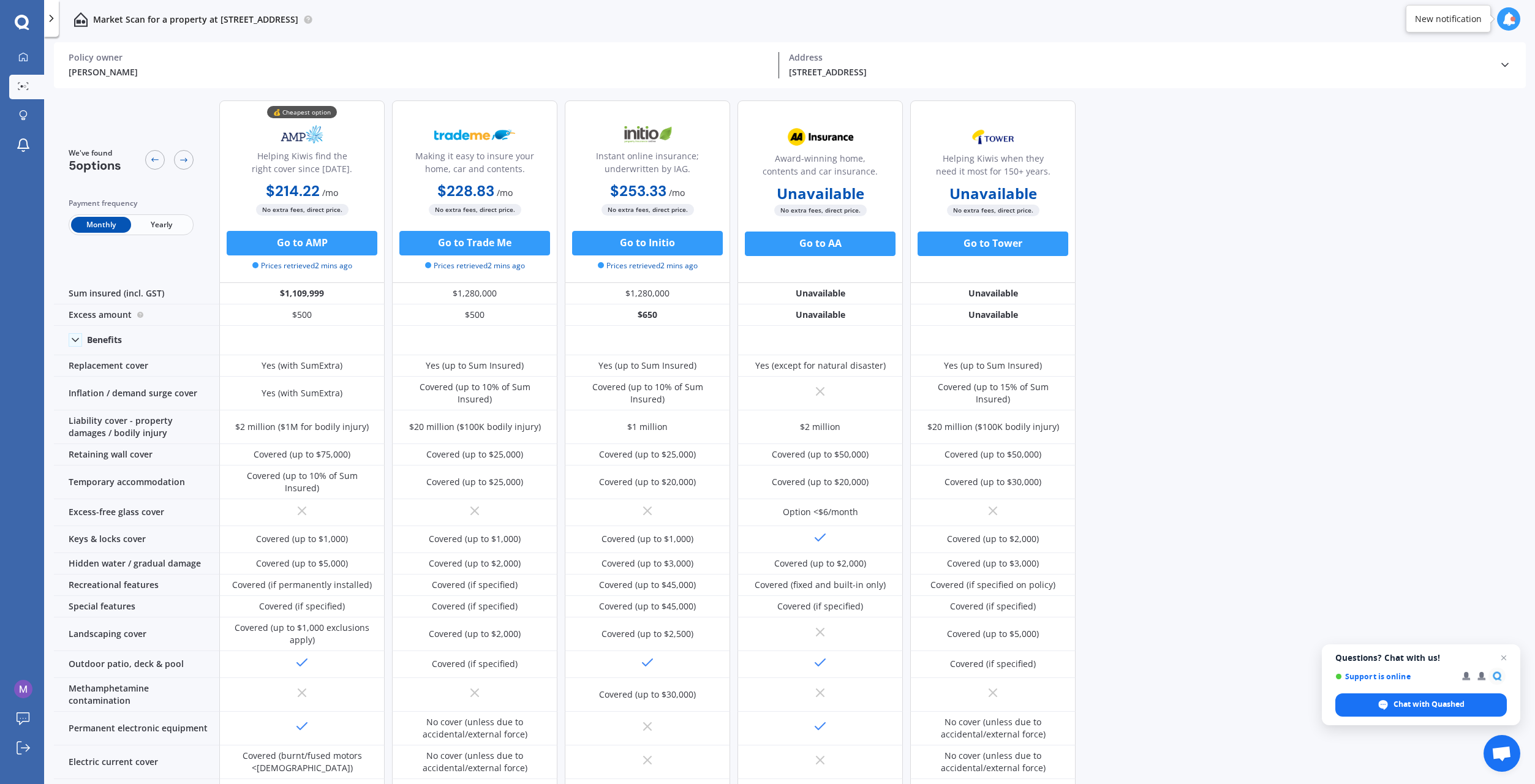
scroll to position [0, 0]
click at [274, 249] on button "Go to AMP" at bounding box center [302, 243] width 151 height 24
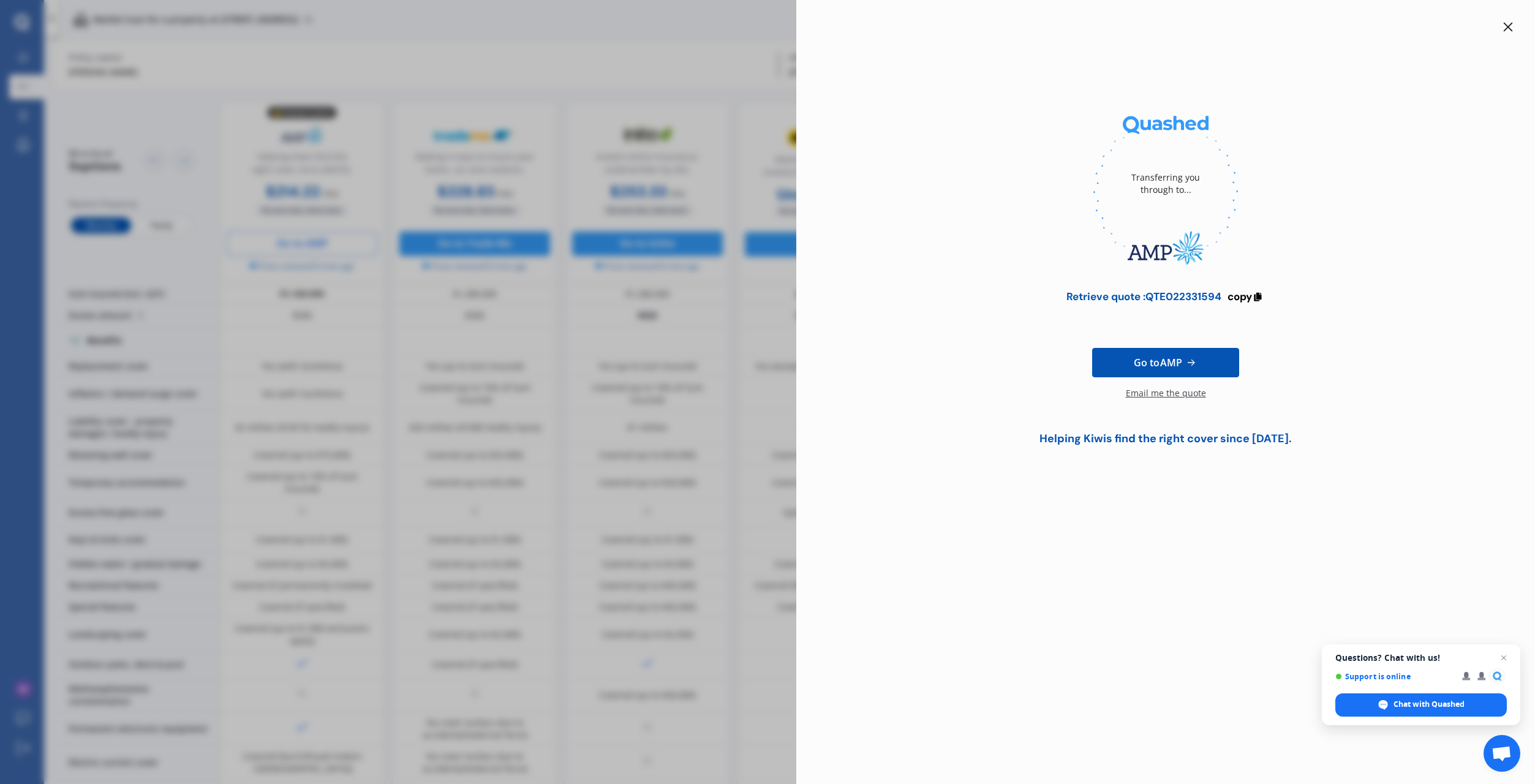
click at [1153, 395] on div "Email me the quote" at bounding box center [1166, 399] width 80 height 24
click at [1509, 26] on icon at bounding box center [1508, 27] width 9 height 9
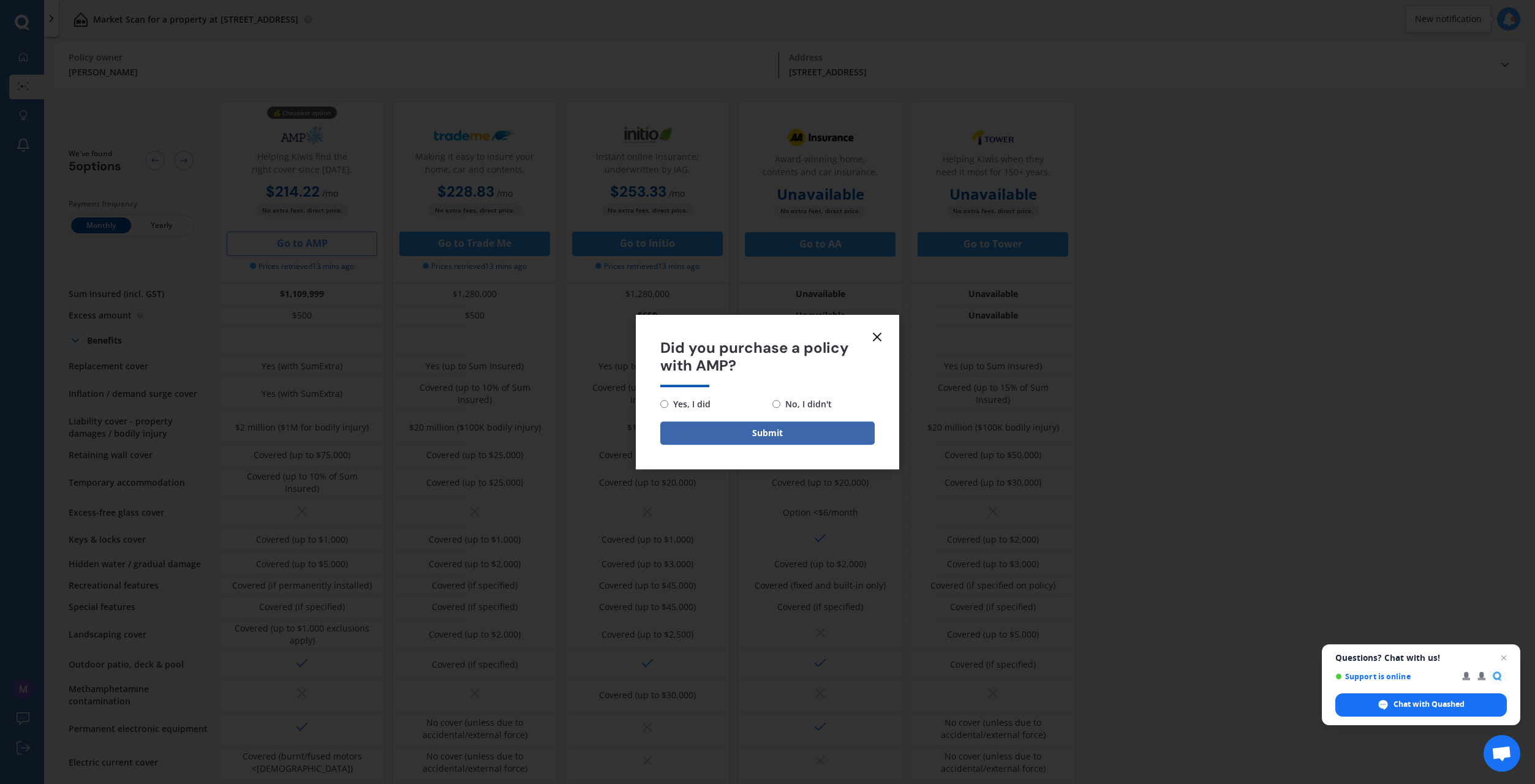
click at [877, 333] on icon at bounding box center [877, 336] width 15 height 15
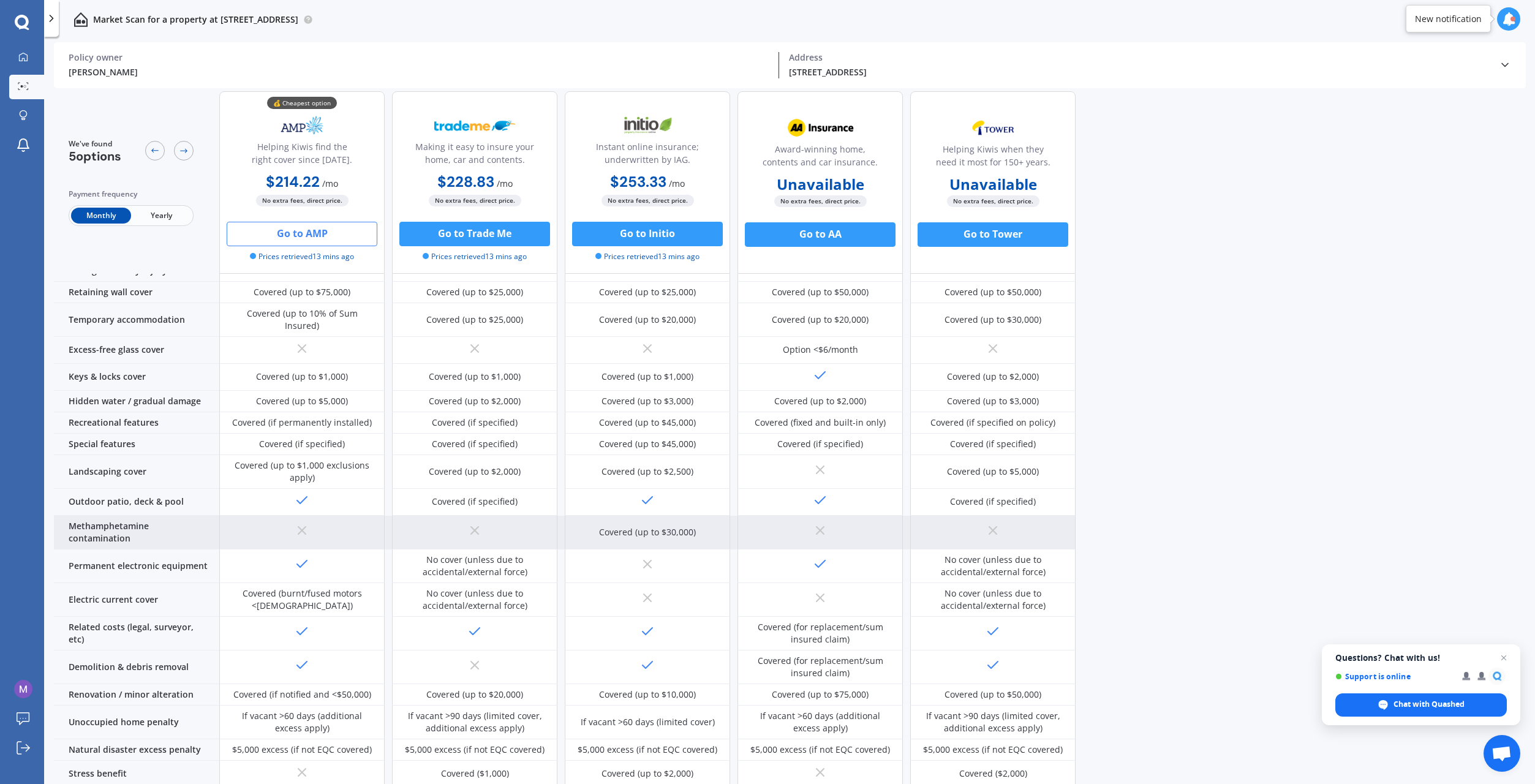
scroll to position [183, 0]
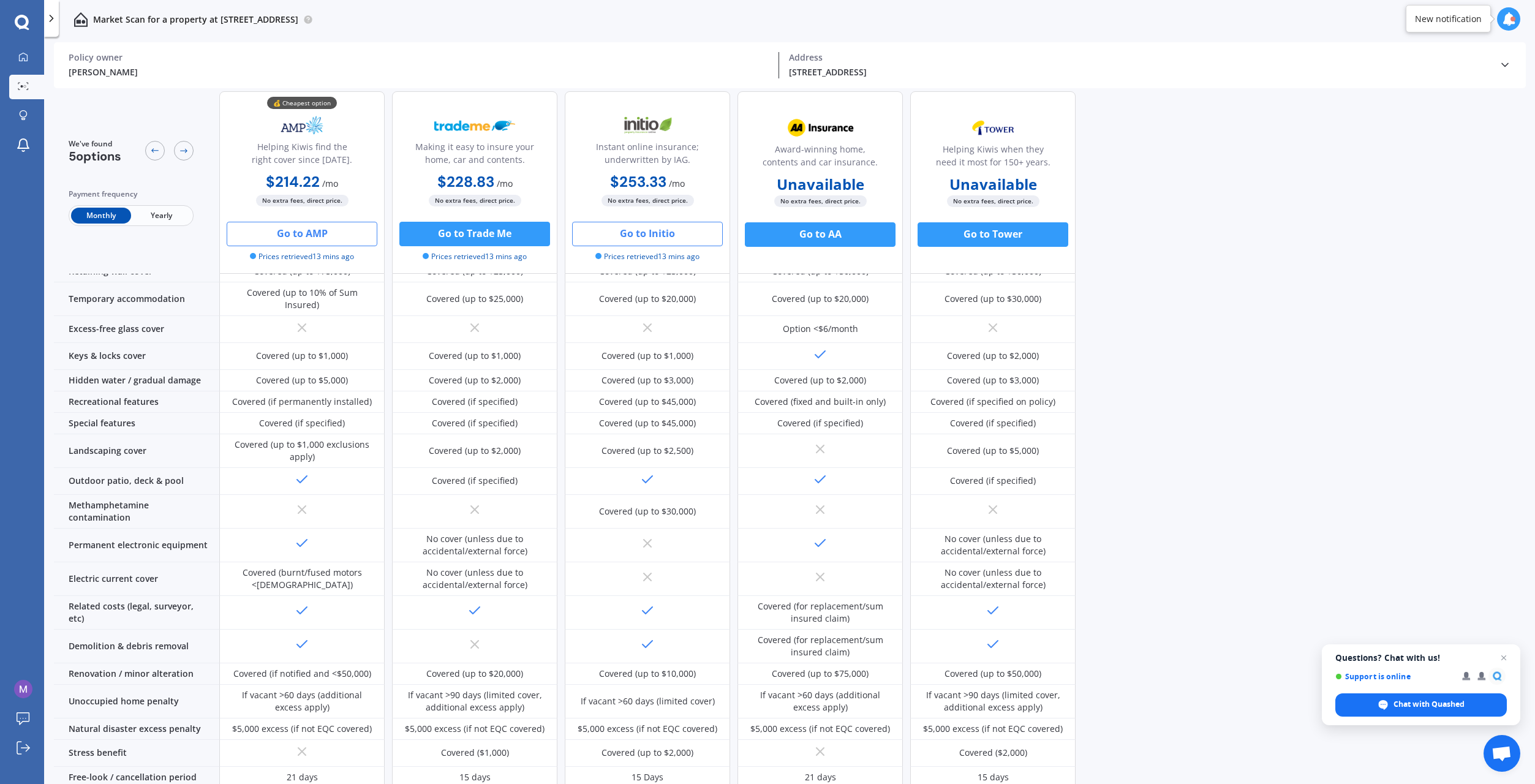
click at [664, 237] on button "Go to Initio" at bounding box center [647, 233] width 151 height 24
